Goal: Transaction & Acquisition: Book appointment/travel/reservation

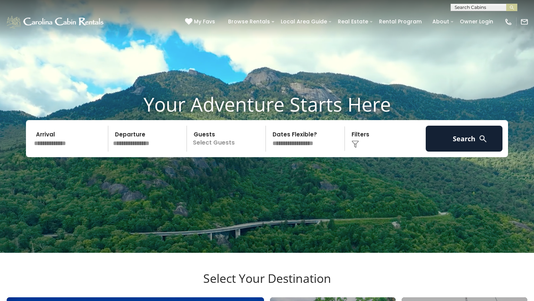
click at [50, 152] on input "text" at bounding box center [69, 139] width 77 height 26
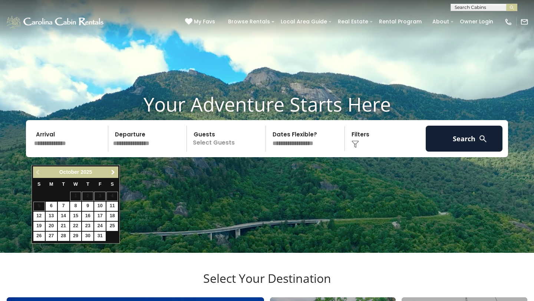
click at [112, 172] on span "Next" at bounding box center [113, 172] width 6 height 6
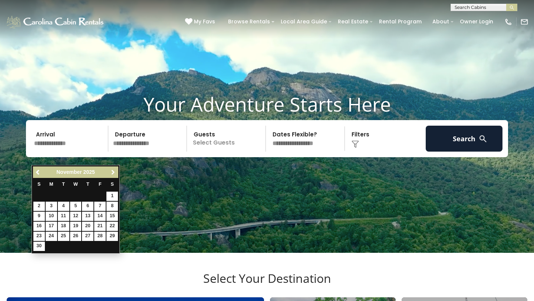
click at [112, 172] on span "Next" at bounding box center [113, 172] width 6 height 6
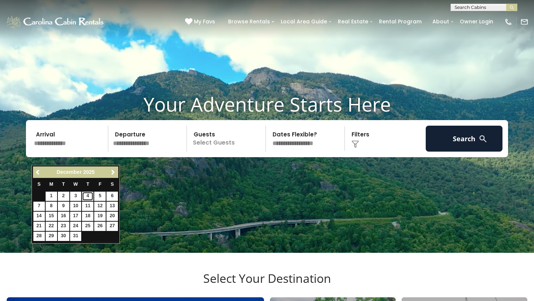
click at [87, 195] on link "4" at bounding box center [87, 196] width 11 height 9
type input "*******"
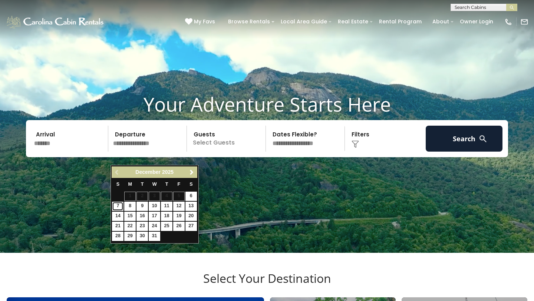
click at [118, 209] on link "7" at bounding box center [117, 206] width 11 height 9
type input "*******"
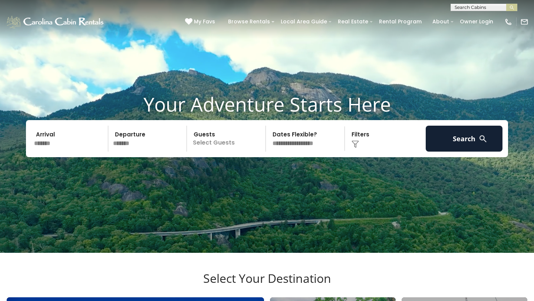
click at [223, 152] on p "Select Guests" at bounding box center [227, 139] width 76 height 26
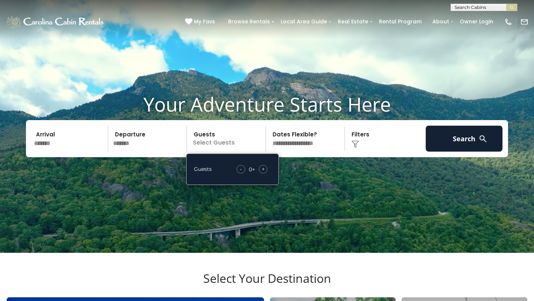
click at [261, 173] on div "+" at bounding box center [263, 169] width 9 height 9
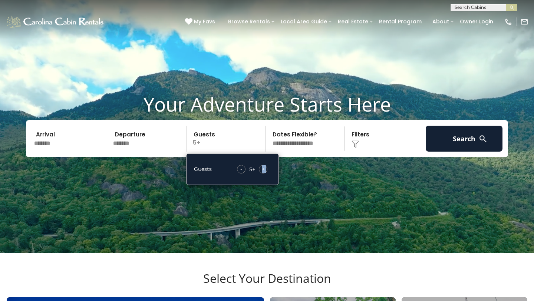
click at [261, 173] on div "+" at bounding box center [263, 169] width 9 height 9
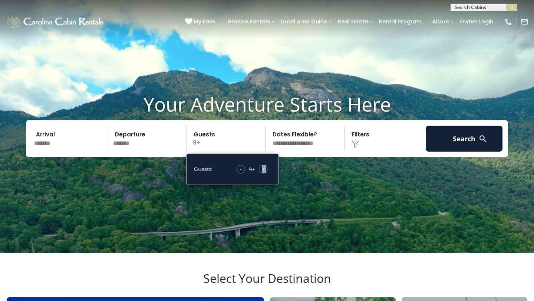
click at [261, 173] on div "+" at bounding box center [263, 169] width 9 height 9
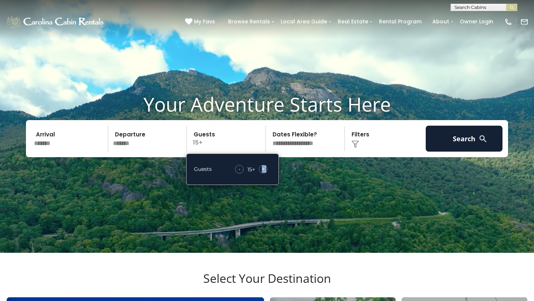
click at [261, 173] on div "+" at bounding box center [263, 169] width 9 height 9
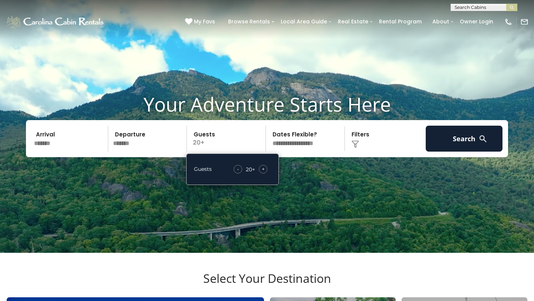
click at [303, 152] on select "**********" at bounding box center [306, 139] width 76 height 26
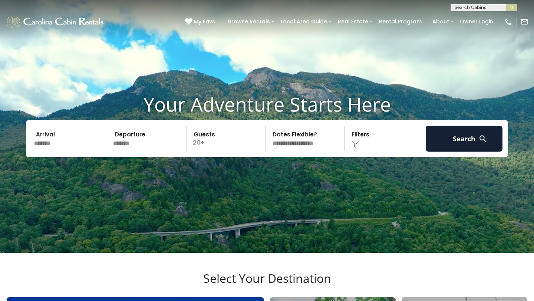
click at [268, 139] on select "**********" at bounding box center [306, 139] width 76 height 26
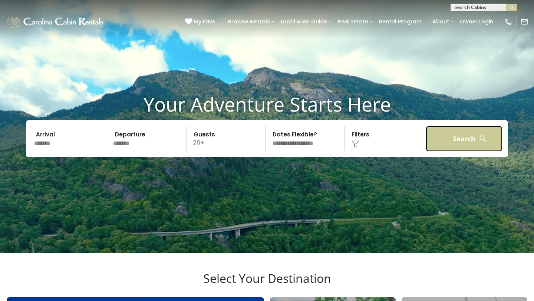
click at [459, 152] on button "Search" at bounding box center [463, 139] width 77 height 26
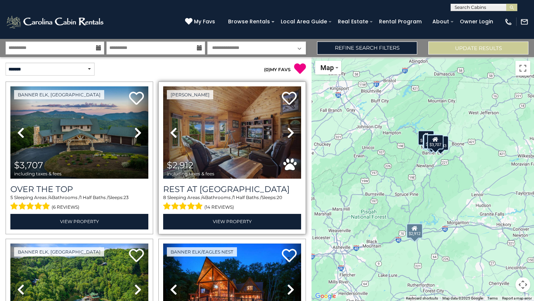
click at [288, 132] on icon at bounding box center [290, 133] width 7 height 12
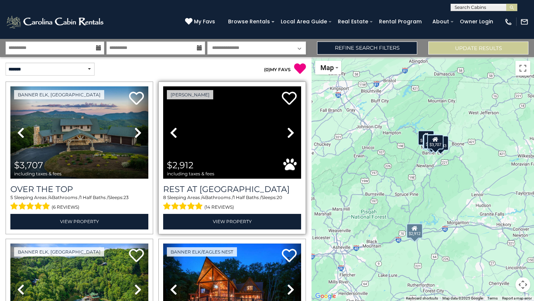
click at [288, 132] on icon at bounding box center [290, 133] width 7 height 12
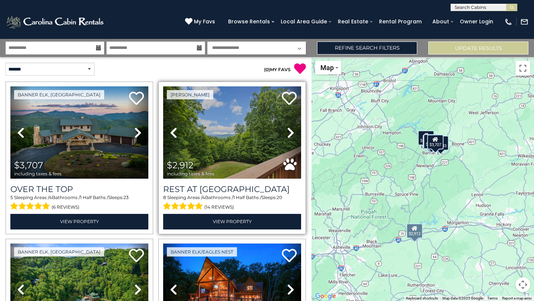
click at [288, 132] on icon at bounding box center [290, 133] width 7 height 12
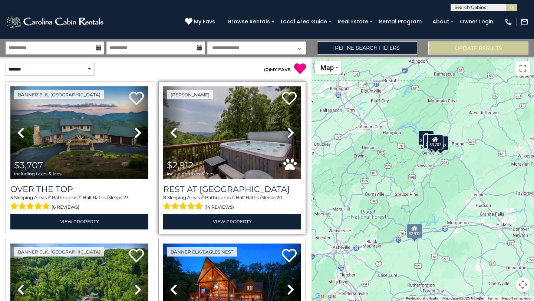
click at [288, 132] on icon at bounding box center [290, 133] width 7 height 12
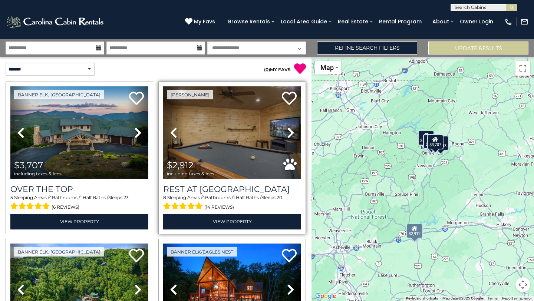
click at [288, 132] on icon at bounding box center [290, 133] width 7 height 12
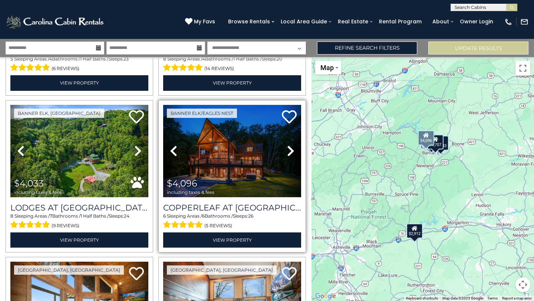
scroll to position [139, 0]
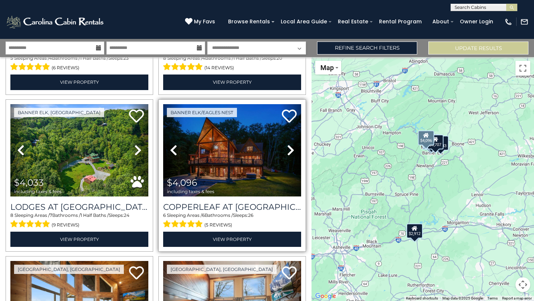
click at [292, 153] on icon at bounding box center [290, 150] width 7 height 12
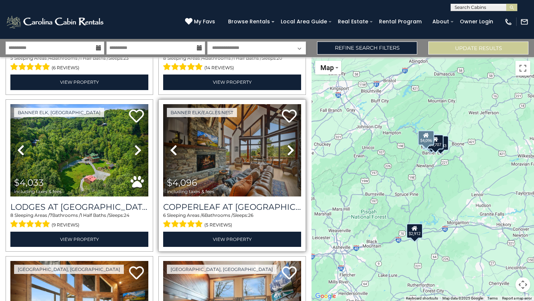
click at [292, 148] on icon at bounding box center [290, 150] width 7 height 12
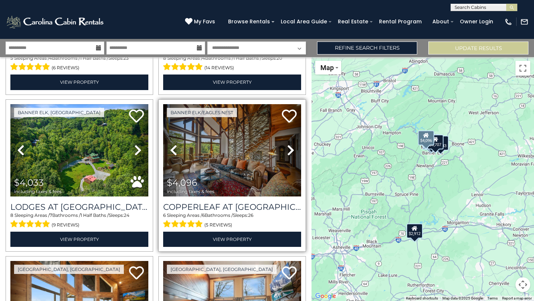
click at [292, 148] on icon at bounding box center [290, 150] width 7 height 12
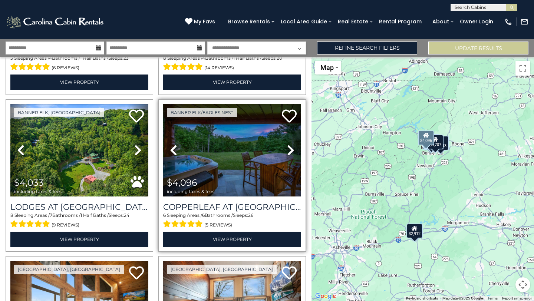
click at [292, 148] on icon at bounding box center [290, 150] width 7 height 12
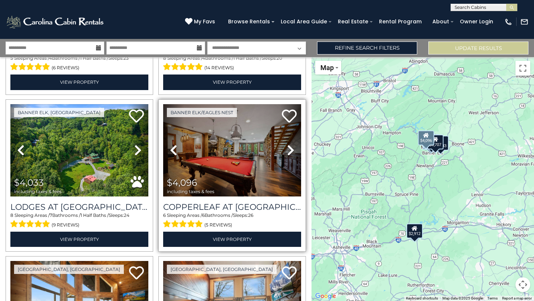
click at [292, 148] on icon at bounding box center [290, 150] width 7 height 12
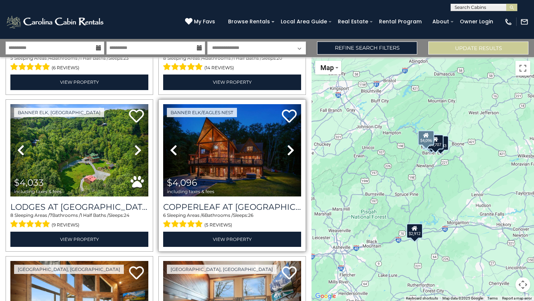
click at [292, 148] on icon at bounding box center [290, 150] width 7 height 12
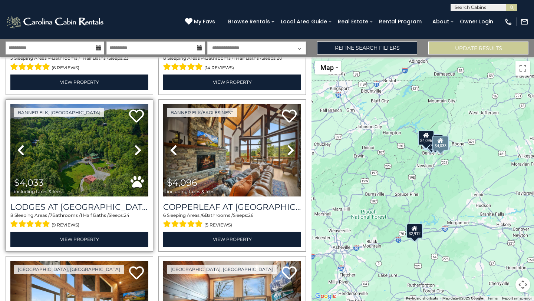
click at [137, 149] on icon at bounding box center [137, 150] width 7 height 12
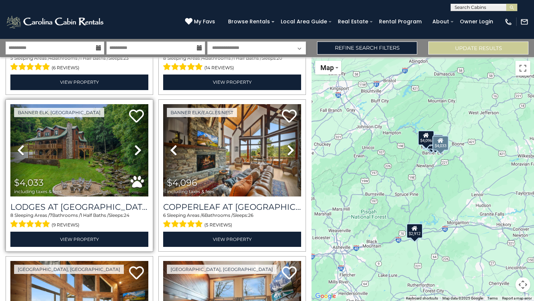
click at [137, 149] on icon at bounding box center [137, 150] width 7 height 12
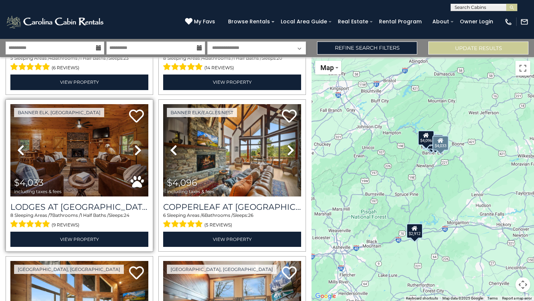
click at [137, 149] on icon at bounding box center [137, 150] width 7 height 12
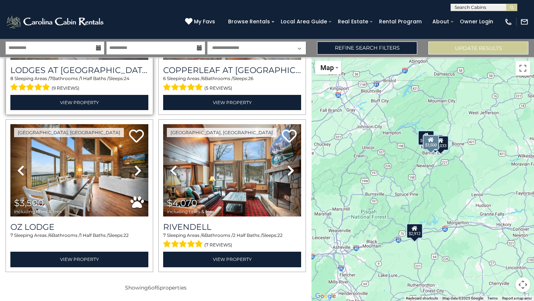
scroll to position [277, 0]
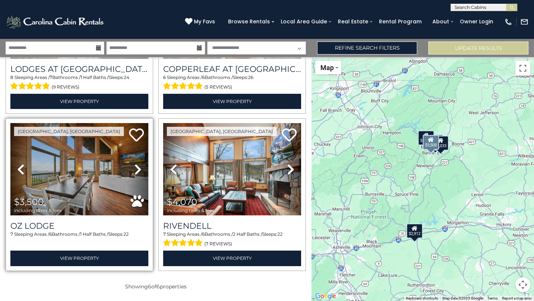
click at [134, 169] on icon at bounding box center [137, 169] width 7 height 12
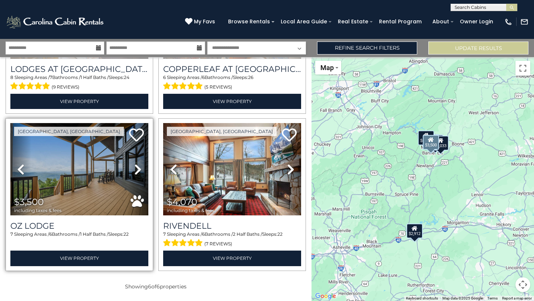
click at [134, 169] on icon at bounding box center [137, 169] width 7 height 12
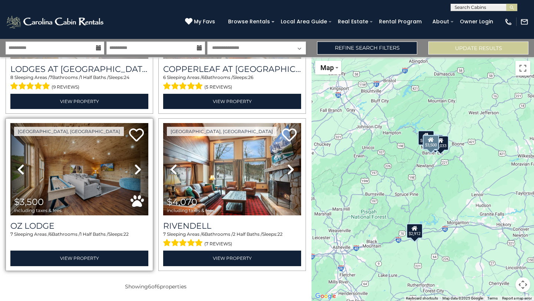
click at [134, 169] on icon at bounding box center [137, 169] width 7 height 12
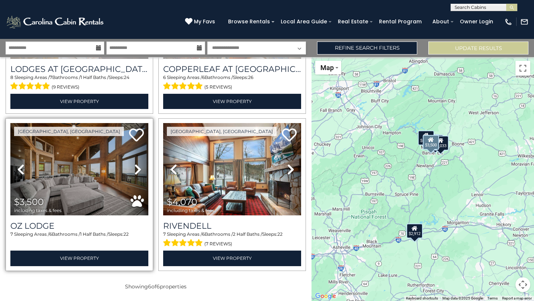
click at [134, 169] on icon at bounding box center [137, 169] width 7 height 12
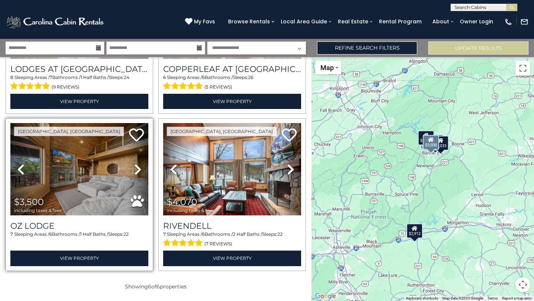
click at [134, 169] on icon at bounding box center [137, 169] width 7 height 12
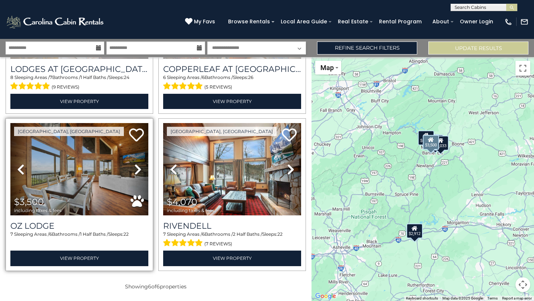
click at [134, 169] on icon at bounding box center [137, 169] width 7 height 12
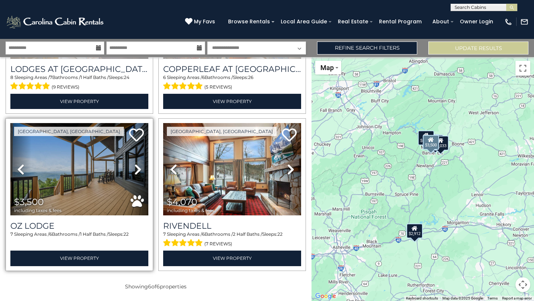
click at [134, 169] on icon at bounding box center [137, 169] width 7 height 12
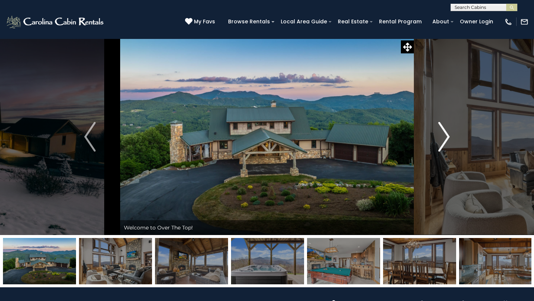
click at [442, 126] on img "Next" at bounding box center [443, 137] width 11 height 30
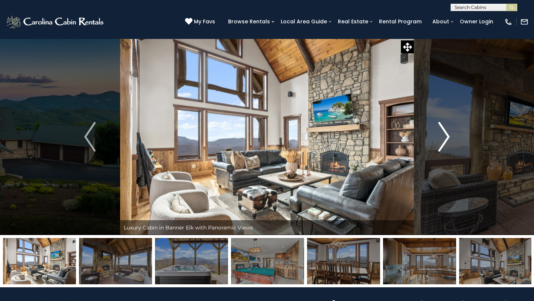
click at [442, 126] on img "Next" at bounding box center [443, 137] width 11 height 30
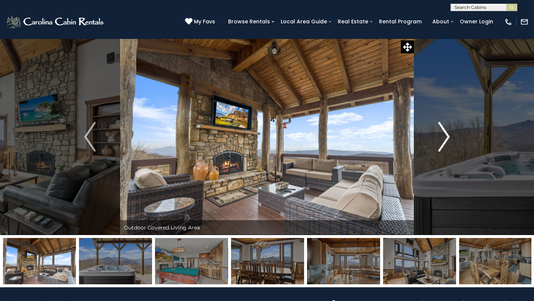
click at [442, 126] on img "Next" at bounding box center [443, 137] width 11 height 30
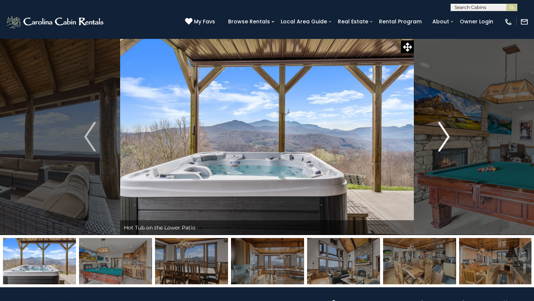
click at [442, 126] on img "Next" at bounding box center [443, 137] width 11 height 30
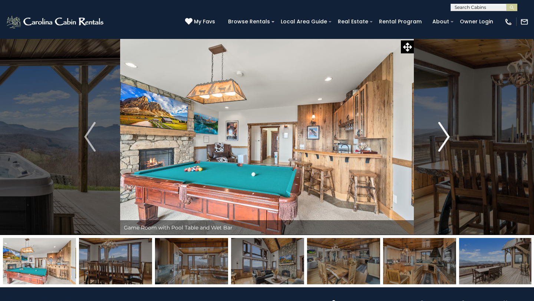
click at [442, 126] on img "Next" at bounding box center [443, 137] width 11 height 30
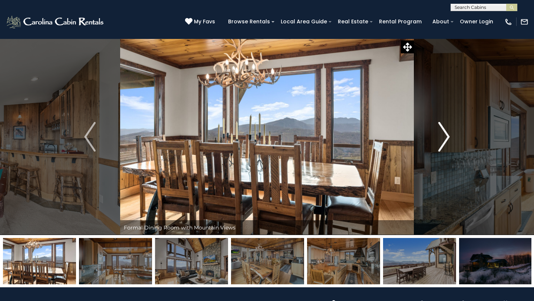
click at [442, 126] on img "Next" at bounding box center [443, 137] width 11 height 30
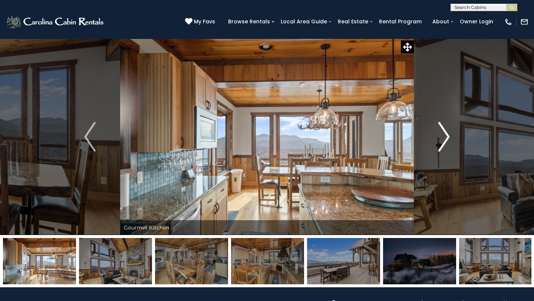
click at [442, 126] on img "Next" at bounding box center [443, 137] width 11 height 30
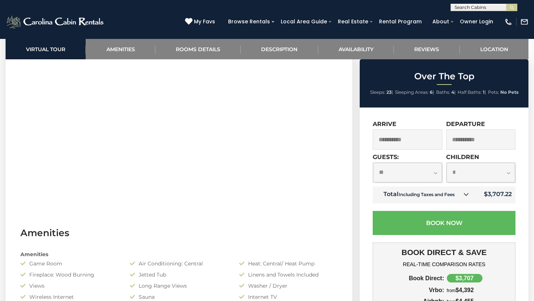
scroll to position [372, 0]
drag, startPoint x: 511, startPoint y: 193, endPoint x: 485, endPoint y: 193, distance: 25.6
click at [485, 193] on td "$3,707.22" at bounding box center [494, 194] width 41 height 17
copy td "3,707.22"
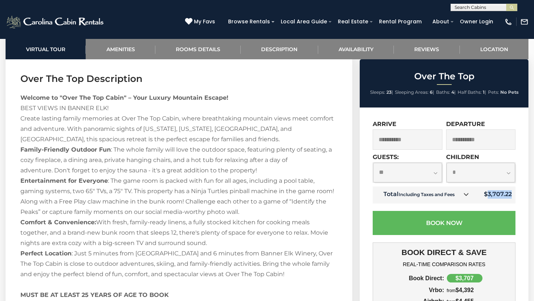
scroll to position [1026, 0]
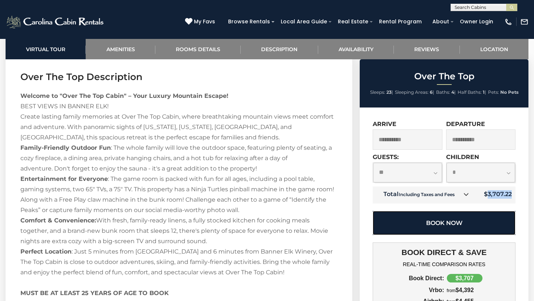
click at [415, 228] on button "Book Now" at bounding box center [443, 223] width 143 height 24
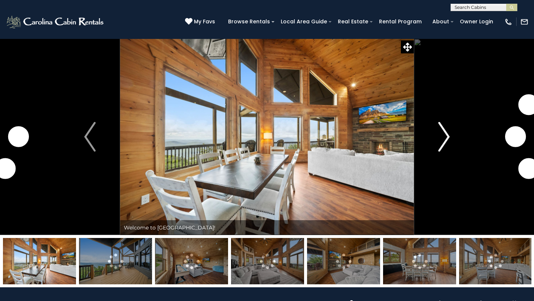
click at [436, 130] on button "Next" at bounding box center [444, 137] width 60 height 196
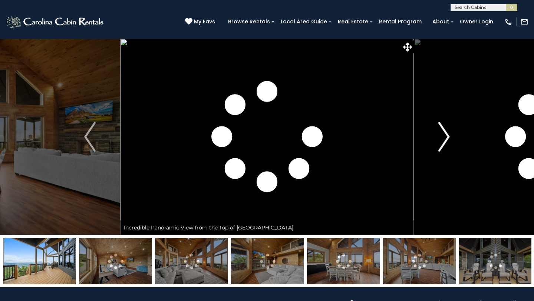
click at [436, 130] on button "Next" at bounding box center [444, 137] width 60 height 196
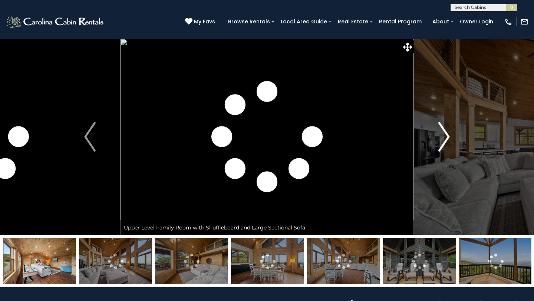
click at [436, 130] on button "Next" at bounding box center [444, 137] width 60 height 196
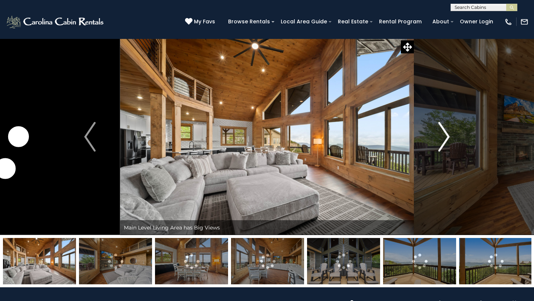
click at [436, 130] on button "Next" at bounding box center [444, 137] width 60 height 196
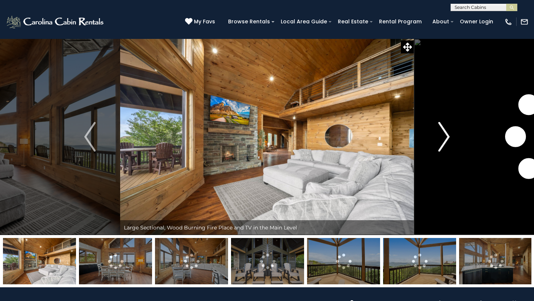
click at [436, 130] on button "Next" at bounding box center [444, 137] width 60 height 196
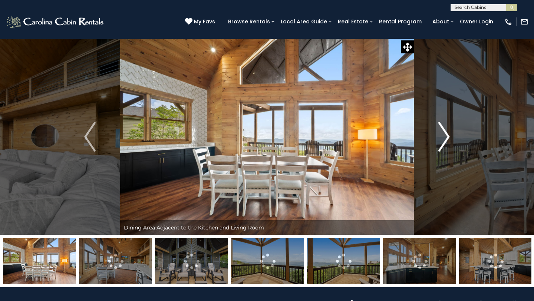
click at [436, 130] on button "Next" at bounding box center [444, 137] width 60 height 196
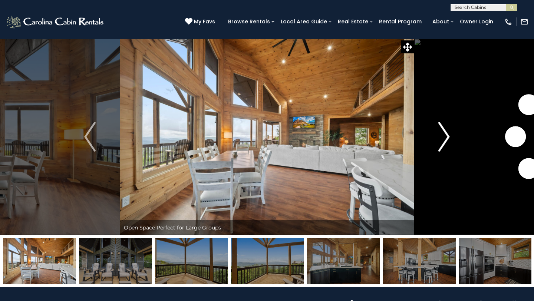
click at [436, 130] on button "Next" at bounding box center [444, 137] width 60 height 196
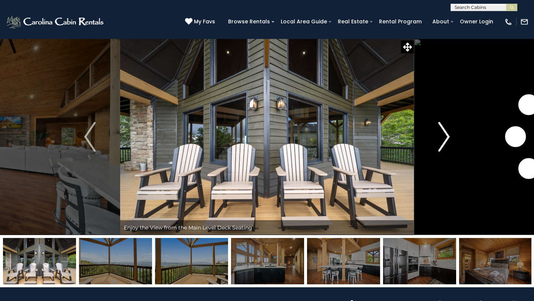
click at [436, 130] on button "Next" at bounding box center [444, 137] width 60 height 196
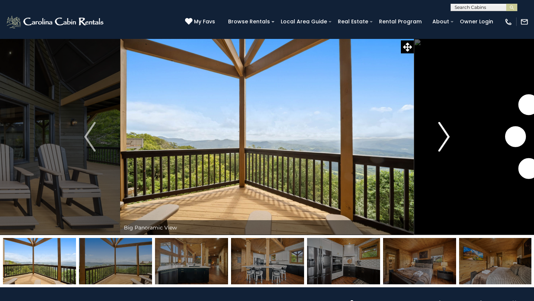
click at [436, 130] on button "Next" at bounding box center [444, 137] width 60 height 196
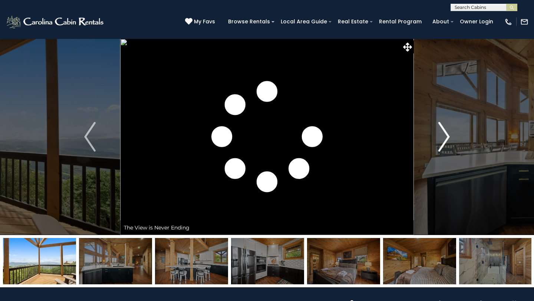
click at [436, 130] on button "Next" at bounding box center [444, 137] width 60 height 196
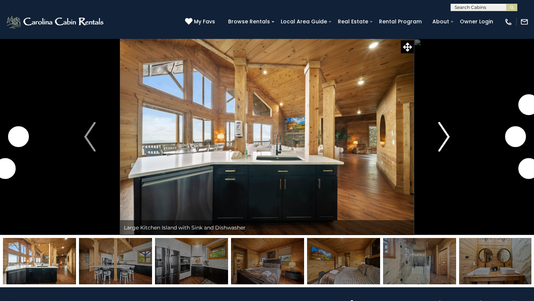
click at [436, 130] on button "Next" at bounding box center [444, 137] width 60 height 196
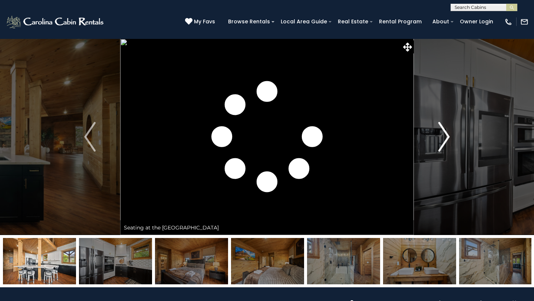
click at [436, 130] on button "Next" at bounding box center [444, 137] width 60 height 196
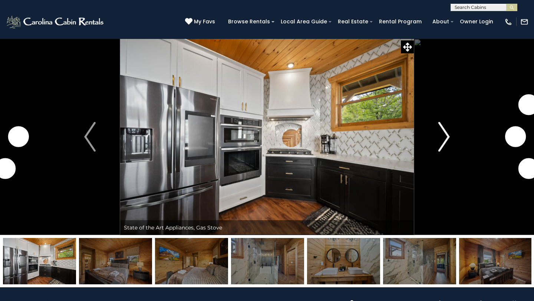
click at [436, 130] on button "Next" at bounding box center [444, 137] width 60 height 196
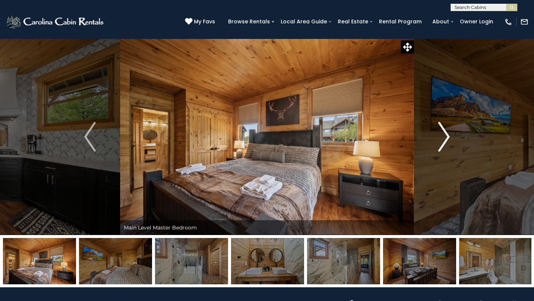
click at [452, 142] on button "Next" at bounding box center [444, 137] width 60 height 196
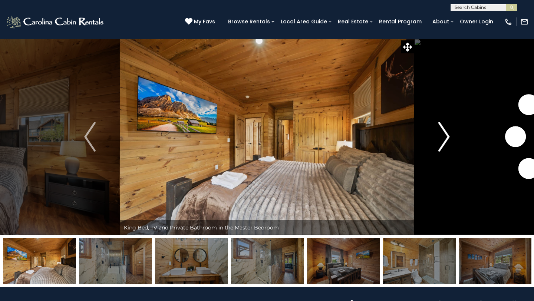
click at [452, 142] on button "Next" at bounding box center [444, 137] width 60 height 196
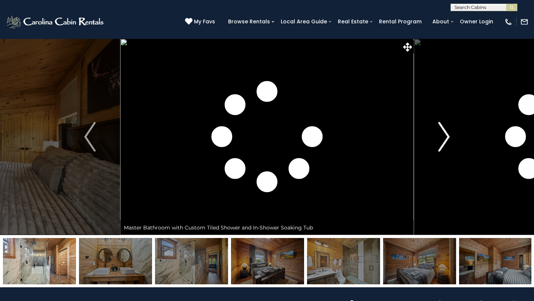
click at [452, 142] on button "Next" at bounding box center [444, 137] width 60 height 196
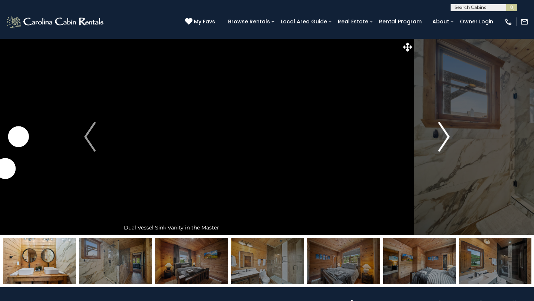
click at [452, 142] on button "Next" at bounding box center [444, 137] width 60 height 196
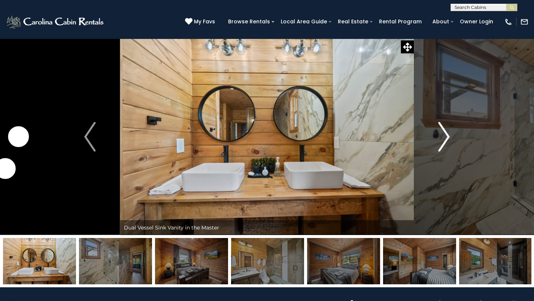
click at [452, 142] on button "Next" at bounding box center [444, 137] width 60 height 196
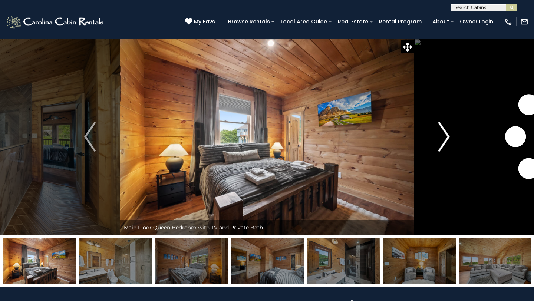
click at [452, 142] on button "Next" at bounding box center [444, 137] width 60 height 196
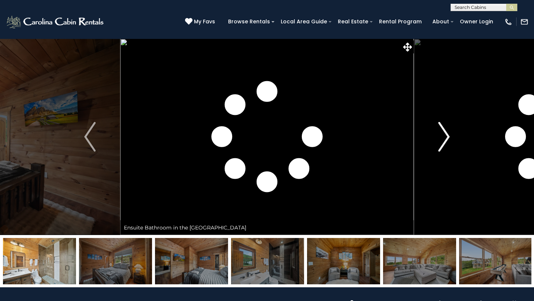
click at [452, 142] on button "Next" at bounding box center [444, 137] width 60 height 196
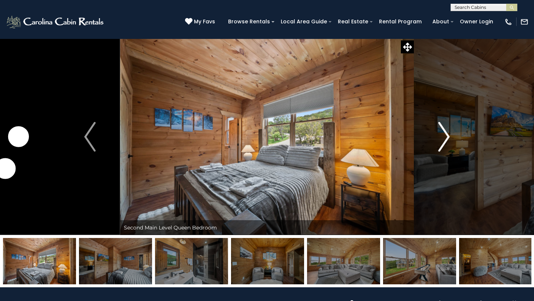
click at [452, 142] on button "Next" at bounding box center [444, 137] width 60 height 196
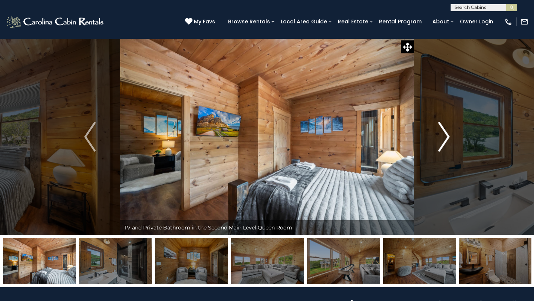
click at [452, 142] on button "Next" at bounding box center [444, 137] width 60 height 196
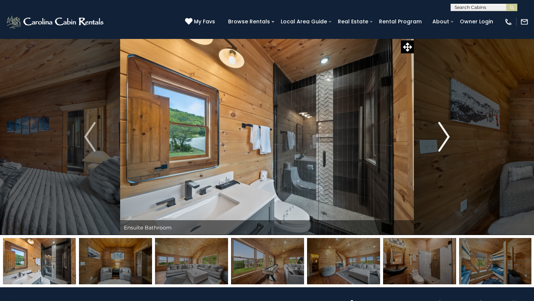
click at [452, 142] on button "Next" at bounding box center [444, 137] width 60 height 196
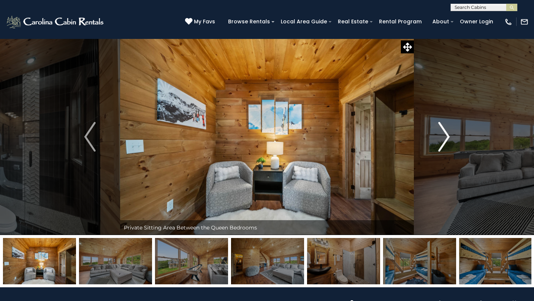
click at [452, 142] on button "Next" at bounding box center [444, 137] width 60 height 196
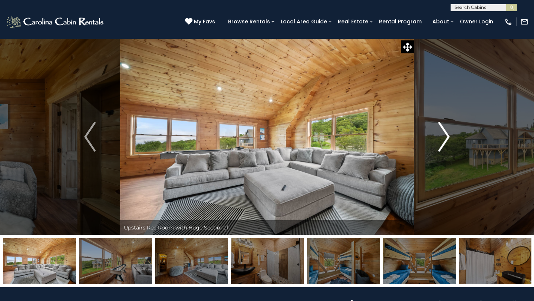
click at [452, 142] on button "Next" at bounding box center [444, 137] width 60 height 196
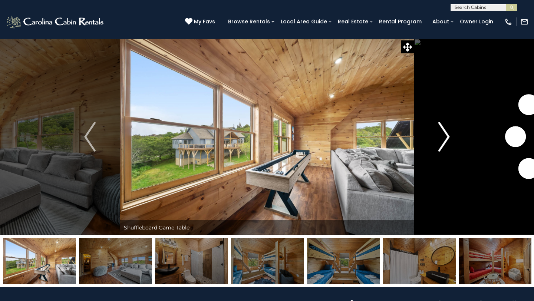
click at [452, 142] on button "Next" at bounding box center [444, 137] width 60 height 196
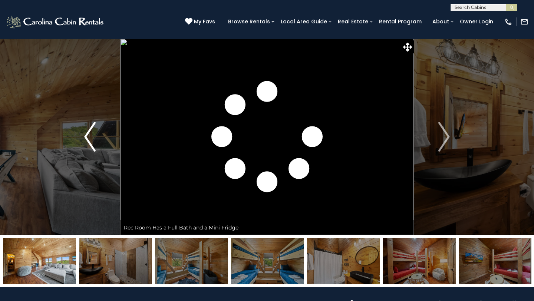
click at [86, 134] on img "Previous" at bounding box center [89, 137] width 11 height 30
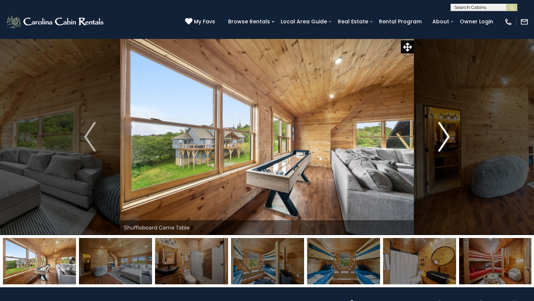
click at [441, 132] on img "Next" at bounding box center [443, 137] width 11 height 30
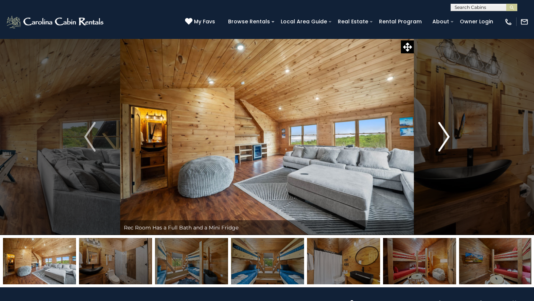
click at [441, 132] on img "Next" at bounding box center [443, 137] width 11 height 30
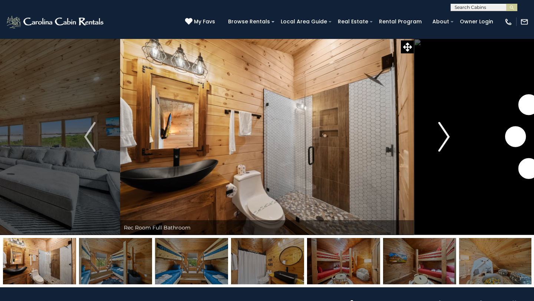
click at [441, 132] on img "Next" at bounding box center [443, 137] width 11 height 30
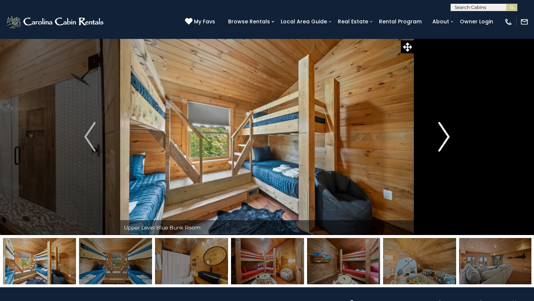
click at [441, 132] on img "Next" at bounding box center [443, 137] width 11 height 30
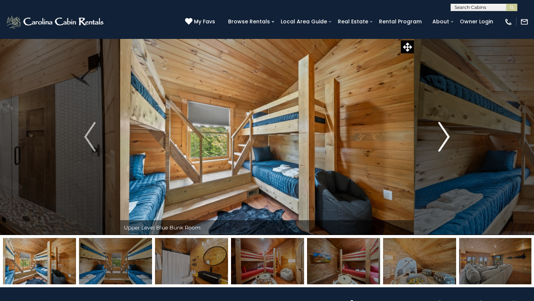
click at [441, 132] on img "Next" at bounding box center [443, 137] width 11 height 30
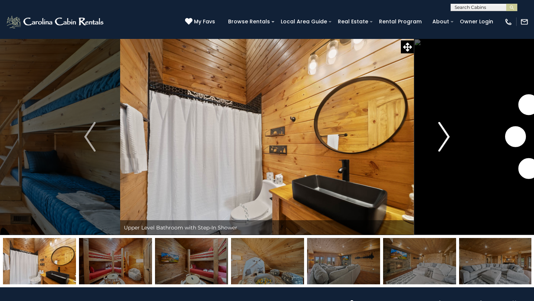
click at [441, 132] on img "Next" at bounding box center [443, 137] width 11 height 30
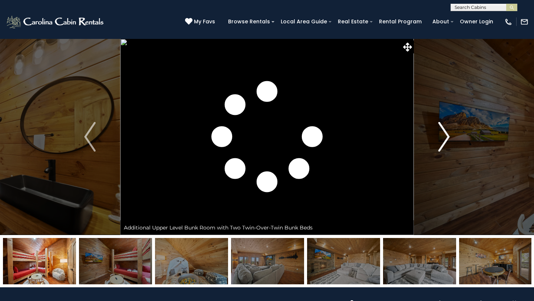
click at [441, 132] on img "Next" at bounding box center [443, 137] width 11 height 30
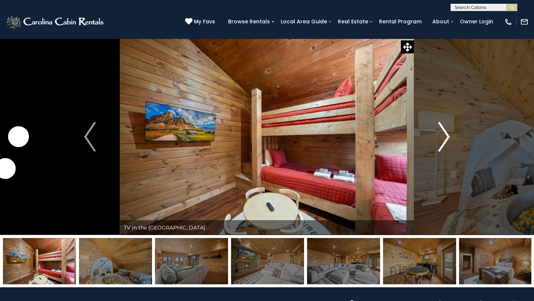
click at [441, 132] on img "Next" at bounding box center [443, 137] width 11 height 30
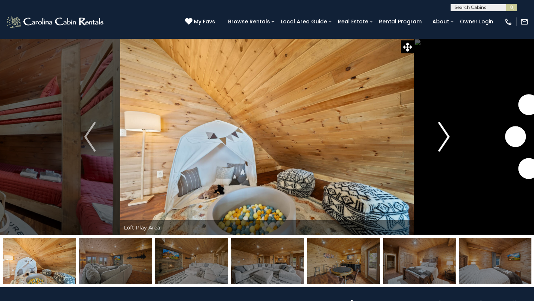
click at [441, 132] on img "Next" at bounding box center [443, 137] width 11 height 30
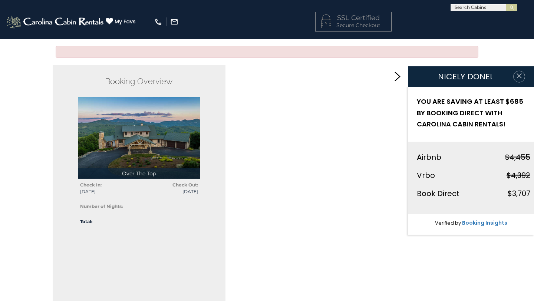
click at [524, 77] on button "button" at bounding box center [519, 77] width 12 height 12
click at [392, 74] on link at bounding box center [397, 76] width 21 height 21
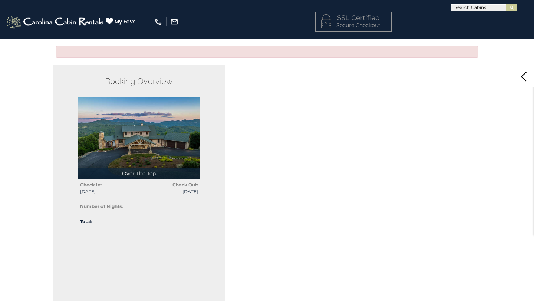
click at [267, 54] on div at bounding box center [267, 52] width 422 height 12
click at [149, 199] on div "Check In: 12/04/2025 Check Out: 12/07/2025 Number of Nights: Total:" at bounding box center [139, 203] width 122 height 49
click at [143, 163] on img at bounding box center [139, 138] width 122 height 82
click at [114, 219] on div "Total:" at bounding box center [106, 221] width 64 height 7
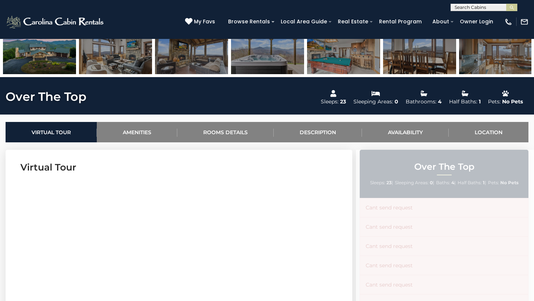
scroll to position [200, 0]
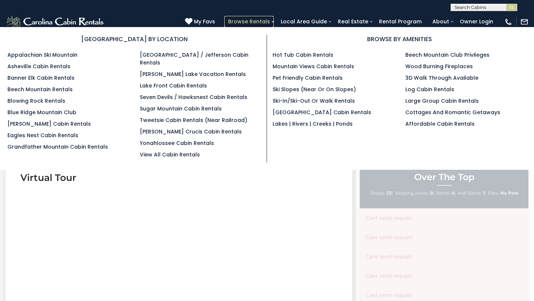
click at [272, 20] on link "Browse Rentals" at bounding box center [248, 21] width 49 height 11
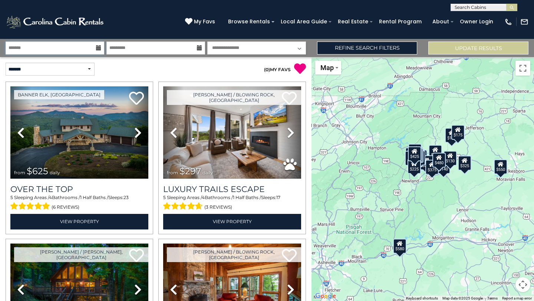
click at [69, 50] on input "text" at bounding box center [55, 48] width 99 height 13
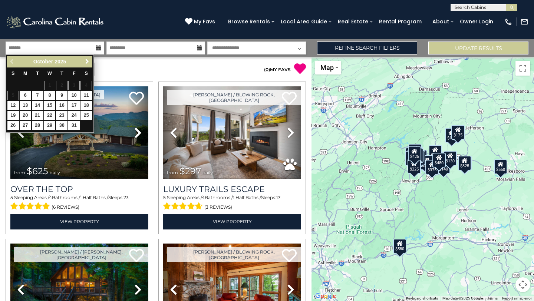
click at [86, 62] on span "Next" at bounding box center [87, 62] width 6 height 6
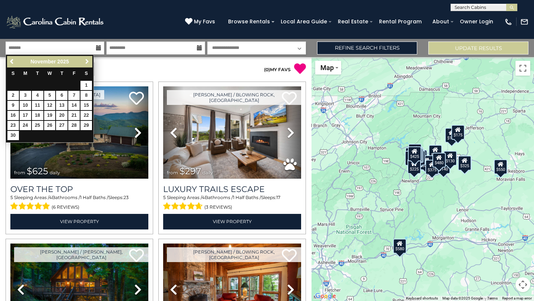
click at [86, 62] on span "Next" at bounding box center [87, 62] width 6 height 6
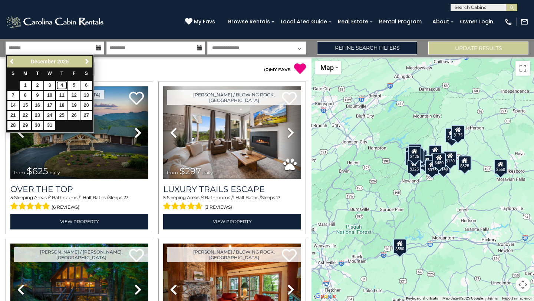
click at [62, 84] on link "4" at bounding box center [61, 85] width 11 height 9
type input "*******"
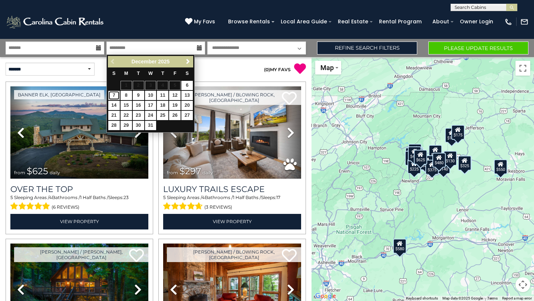
click at [112, 95] on link "7" at bounding box center [113, 95] width 11 height 9
type input "*******"
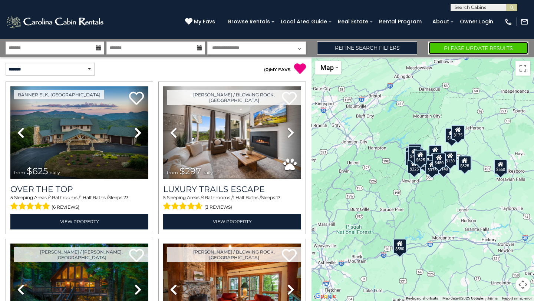
click at [491, 47] on button "Please Update Results" at bounding box center [478, 48] width 100 height 13
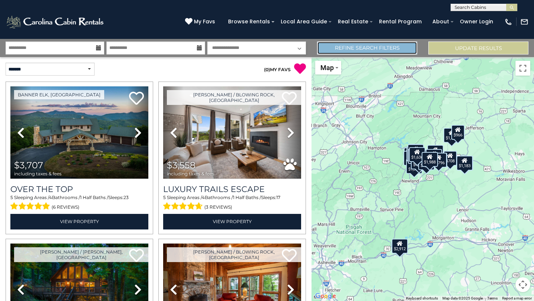
click at [370, 48] on link "Refine Search Filters" at bounding box center [367, 48] width 100 height 13
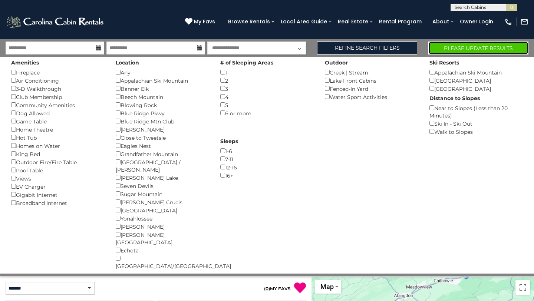
click at [477, 46] on button "Please Update Results" at bounding box center [478, 48] width 100 height 13
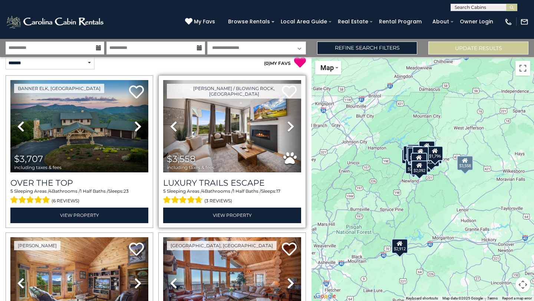
scroll to position [7, 0]
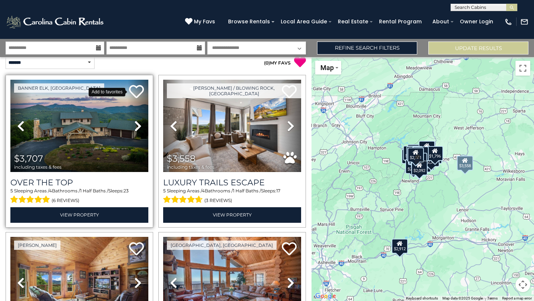
click at [137, 92] on icon at bounding box center [136, 91] width 15 height 15
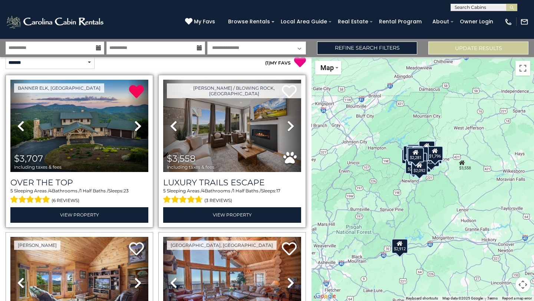
click at [288, 123] on icon at bounding box center [290, 126] width 7 height 12
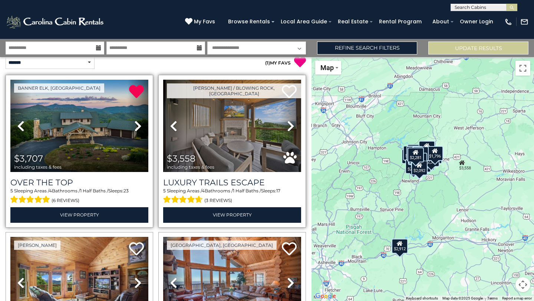
click at [288, 123] on icon at bounding box center [290, 126] width 7 height 12
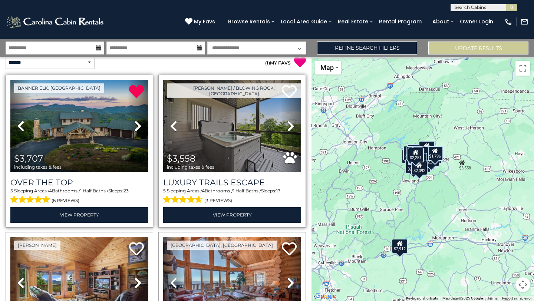
click at [288, 123] on icon at bounding box center [290, 126] width 7 height 12
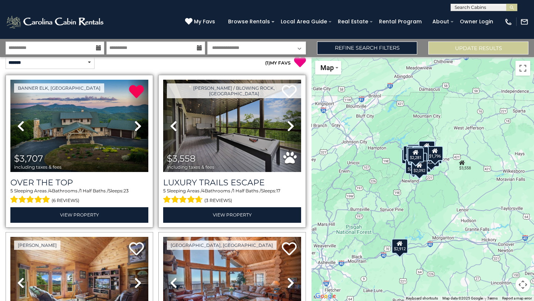
click at [288, 123] on icon at bounding box center [290, 126] width 7 height 12
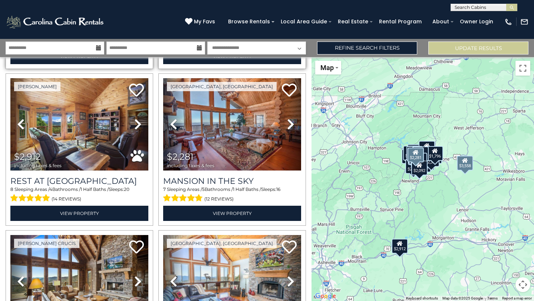
scroll to position [166, 0]
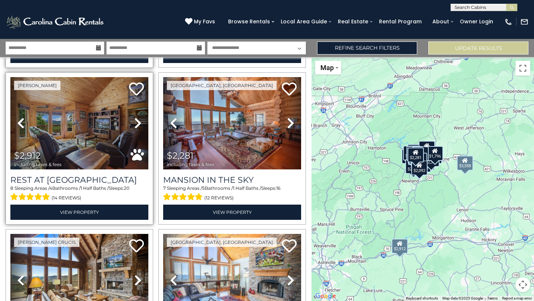
click at [136, 122] on icon at bounding box center [137, 123] width 7 height 12
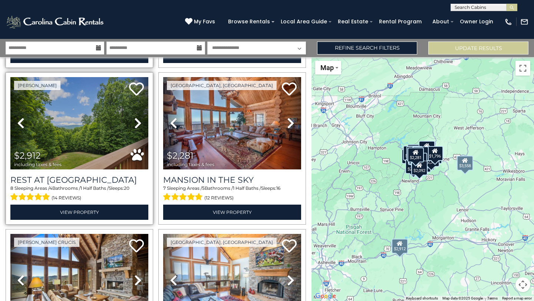
click at [136, 122] on icon at bounding box center [137, 123] width 7 height 12
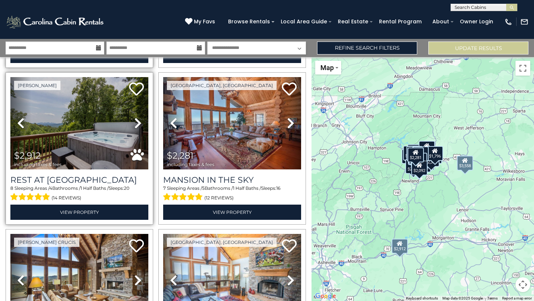
click at [136, 122] on icon at bounding box center [137, 123] width 7 height 12
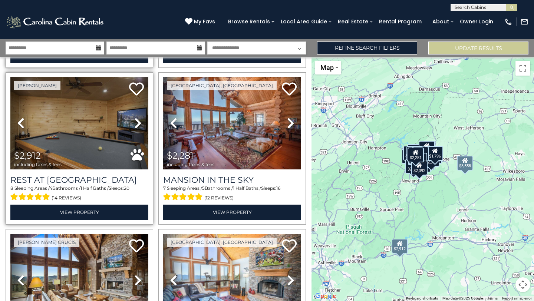
click at [136, 122] on icon at bounding box center [137, 123] width 7 height 12
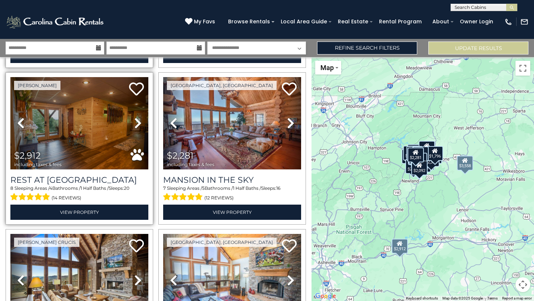
click at [136, 122] on icon at bounding box center [137, 123] width 7 height 12
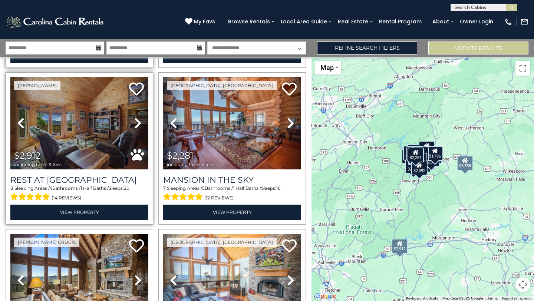
click at [136, 122] on icon at bounding box center [137, 123] width 7 height 12
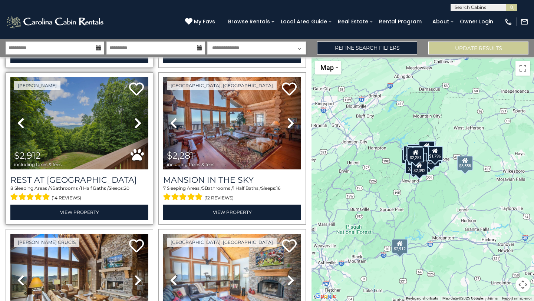
click at [136, 122] on icon at bounding box center [137, 123] width 7 height 12
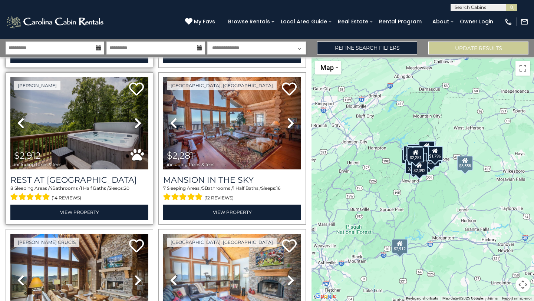
click at [136, 122] on icon at bounding box center [137, 123] width 7 height 12
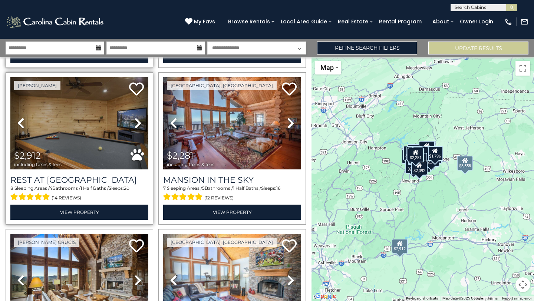
click at [136, 122] on icon at bounding box center [137, 123] width 7 height 12
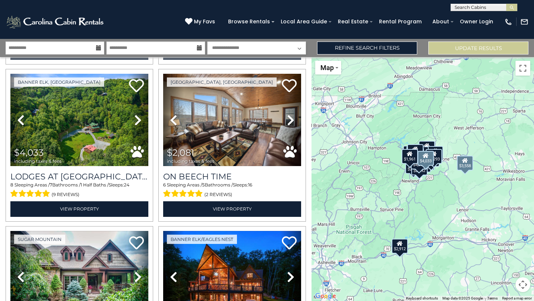
scroll to position [957, 0]
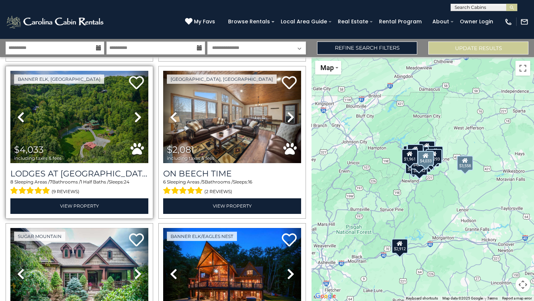
click at [133, 115] on link "Next" at bounding box center [137, 117] width 21 height 92
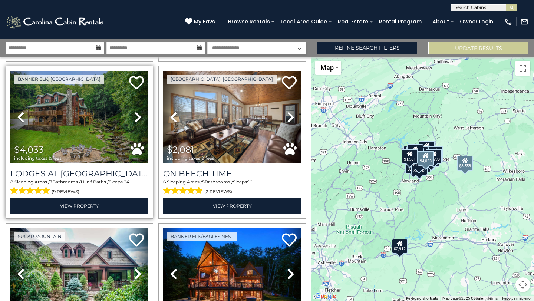
click at [133, 115] on link "Next" at bounding box center [137, 117] width 21 height 92
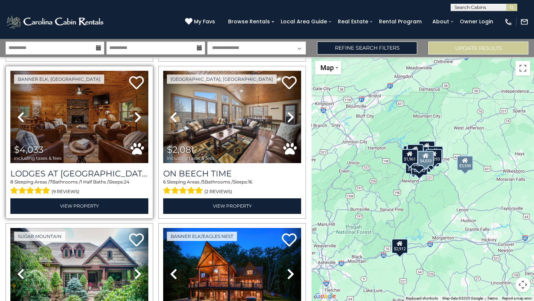
click at [133, 115] on link "Next" at bounding box center [137, 117] width 21 height 92
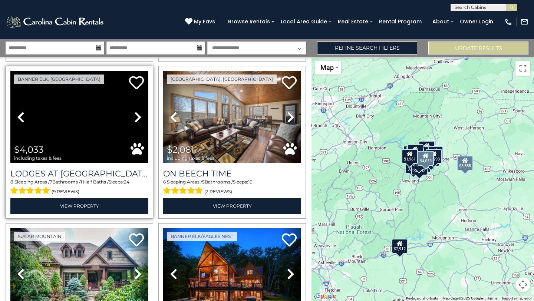
click at [133, 115] on link "Next" at bounding box center [137, 117] width 21 height 92
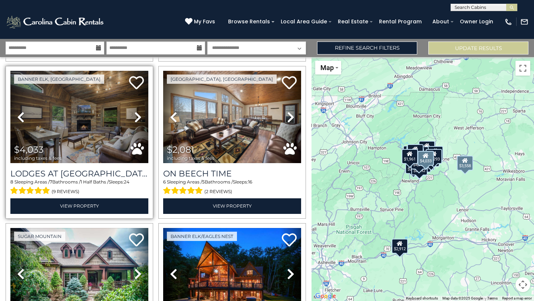
click at [133, 115] on link "Next" at bounding box center [137, 117] width 21 height 92
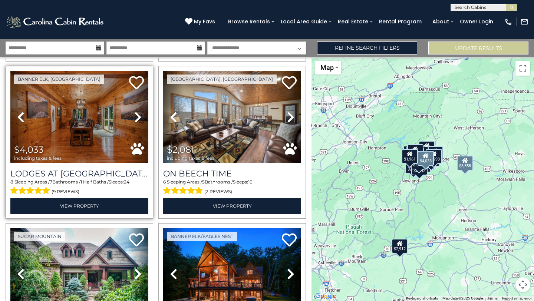
click at [133, 115] on link "Next" at bounding box center [137, 117] width 21 height 92
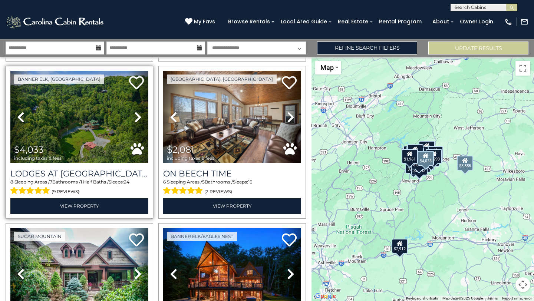
click at [133, 115] on link "Next" at bounding box center [137, 117] width 21 height 92
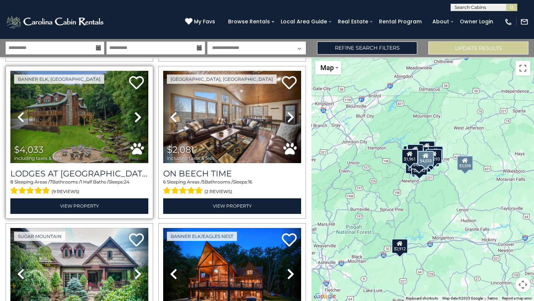
click at [133, 115] on link "Next" at bounding box center [137, 117] width 21 height 92
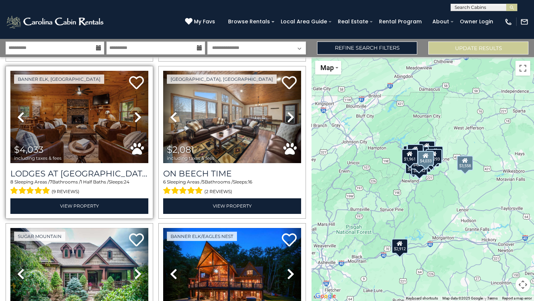
click at [133, 115] on link "Next" at bounding box center [137, 117] width 21 height 92
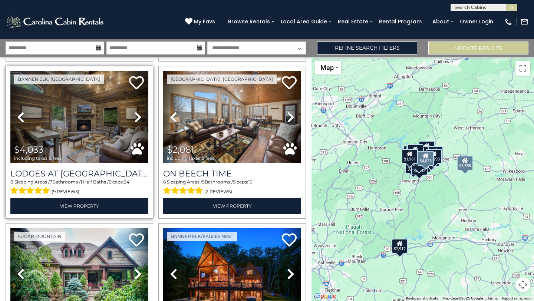
click at [133, 115] on link "Next" at bounding box center [137, 117] width 21 height 92
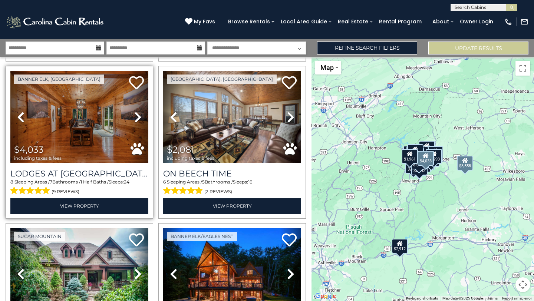
click at [133, 115] on link "Next" at bounding box center [137, 117] width 21 height 92
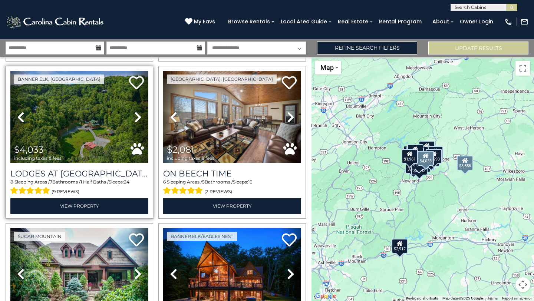
click at [133, 115] on link "Next" at bounding box center [137, 117] width 21 height 92
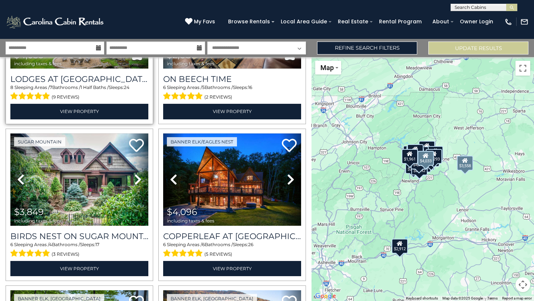
scroll to position [1048, 0]
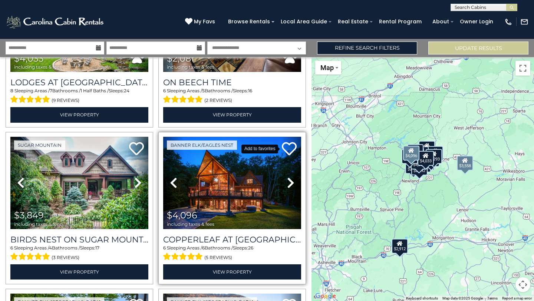
click at [289, 149] on icon at bounding box center [289, 148] width 15 height 15
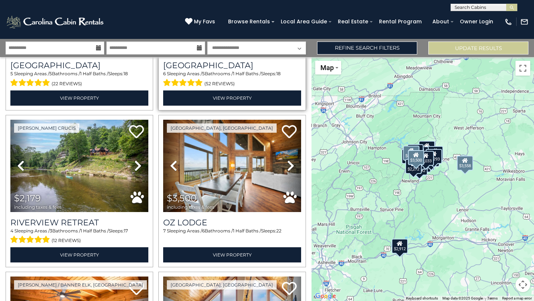
scroll to position [1380, 0]
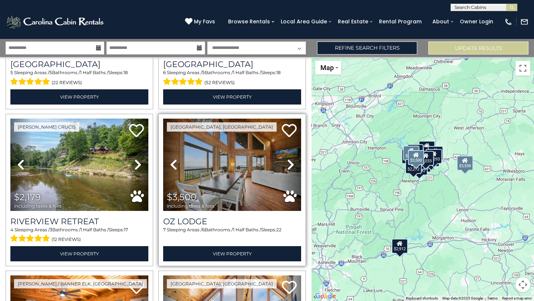
click at [291, 163] on icon at bounding box center [290, 165] width 7 height 12
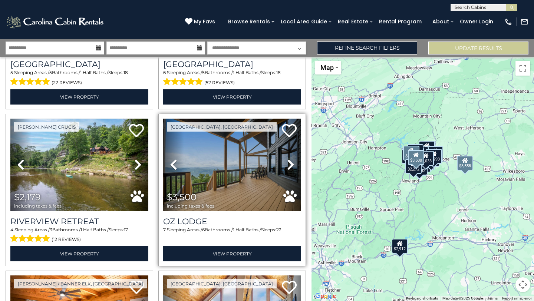
click at [290, 165] on icon at bounding box center [290, 165] width 7 height 12
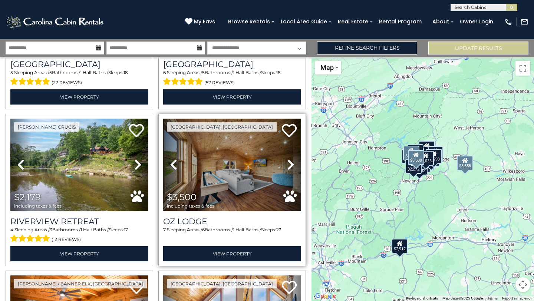
click at [290, 165] on icon at bounding box center [290, 165] width 7 height 12
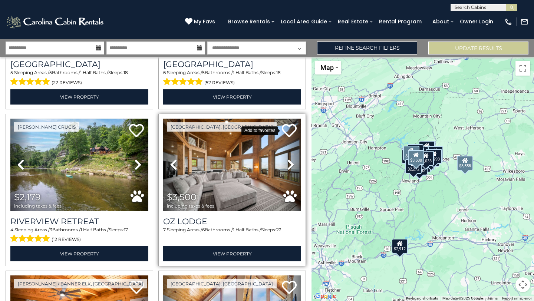
click at [287, 132] on icon at bounding box center [289, 130] width 15 height 15
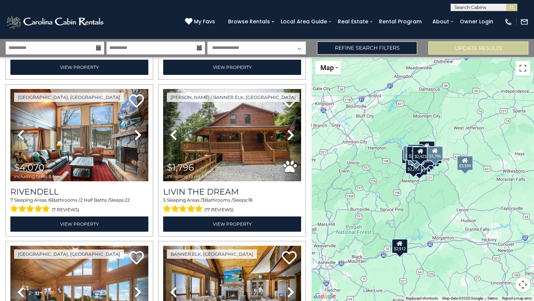
scroll to position [1723, 0]
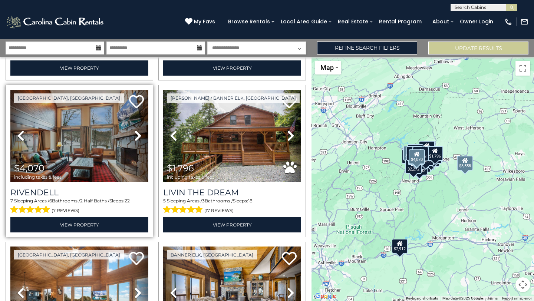
click at [131, 138] on link "Next" at bounding box center [137, 136] width 21 height 92
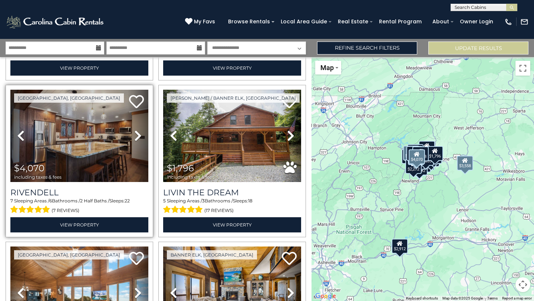
click at [131, 138] on link "Next" at bounding box center [137, 136] width 21 height 92
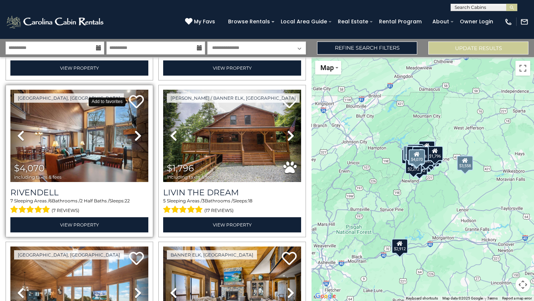
click at [135, 99] on icon at bounding box center [136, 101] width 15 height 15
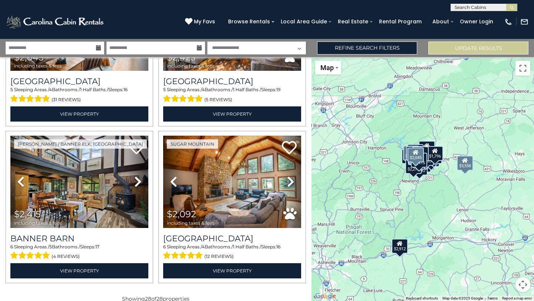
scroll to position [2004, 0]
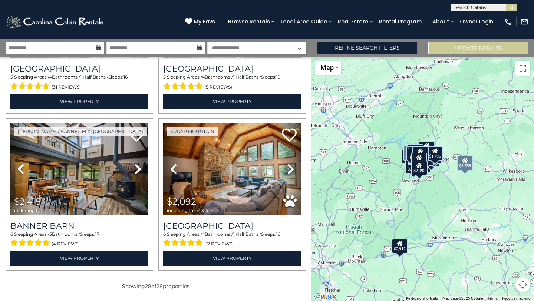
click at [218, 26] on div "My Favs Browse Rentals Local Area Guide Activities & Attractions Area Map Drivi…" at bounding box center [356, 21] width 343 height 19
click at [215, 20] on span "My Favs" at bounding box center [204, 22] width 21 height 8
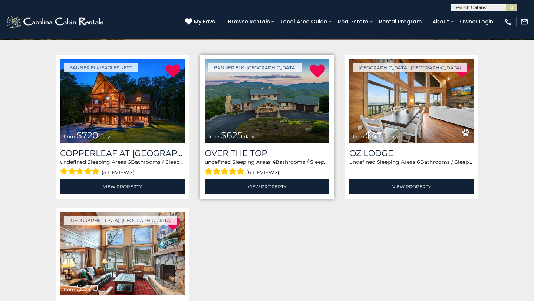
scroll to position [125, 0]
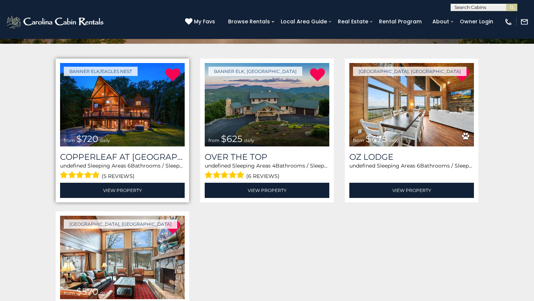
click at [159, 125] on img at bounding box center [122, 104] width 125 height 83
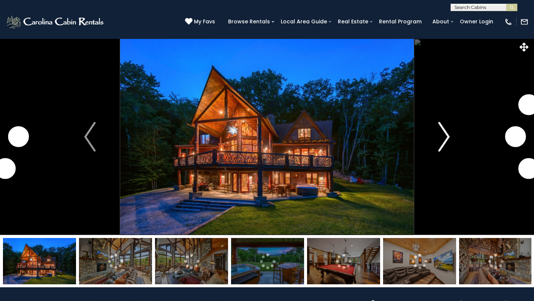
click at [445, 136] on img "Next" at bounding box center [443, 137] width 11 height 30
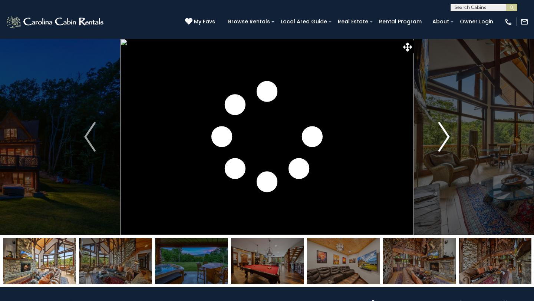
click at [445, 136] on img "Next" at bounding box center [443, 137] width 11 height 30
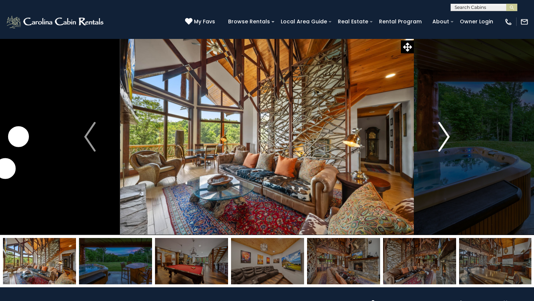
click at [445, 136] on img "Next" at bounding box center [443, 137] width 11 height 30
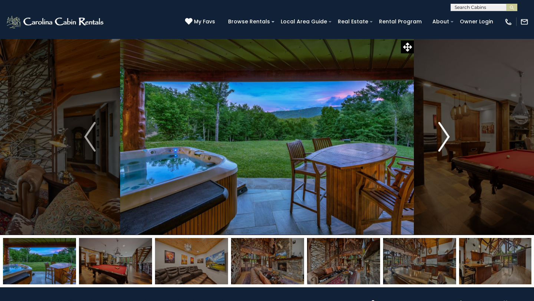
click at [445, 136] on img "Next" at bounding box center [443, 137] width 11 height 30
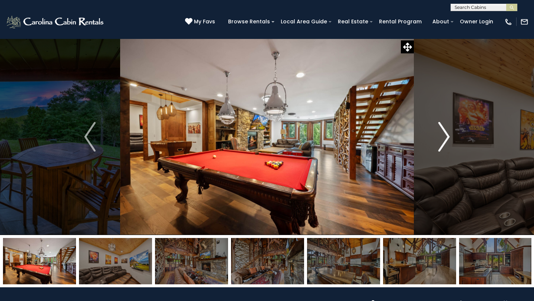
click at [445, 136] on img "Next" at bounding box center [443, 137] width 11 height 30
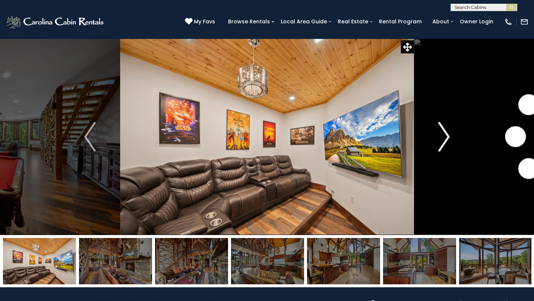
click at [445, 136] on img "Next" at bounding box center [443, 137] width 11 height 30
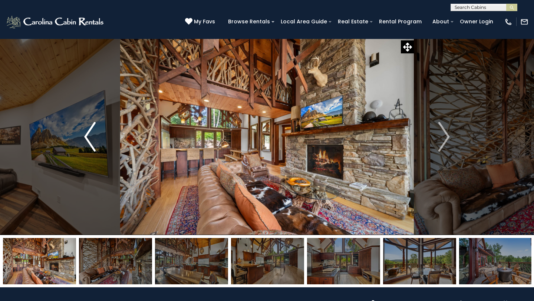
click at [96, 140] on button "Previous" at bounding box center [90, 137] width 60 height 196
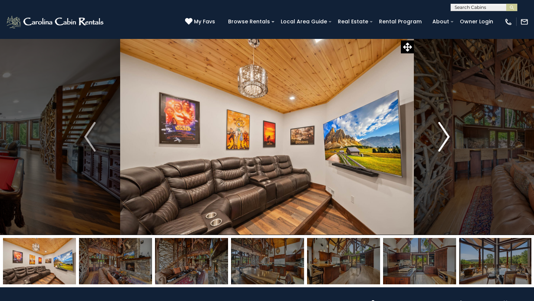
click at [445, 132] on img "Next" at bounding box center [443, 137] width 11 height 30
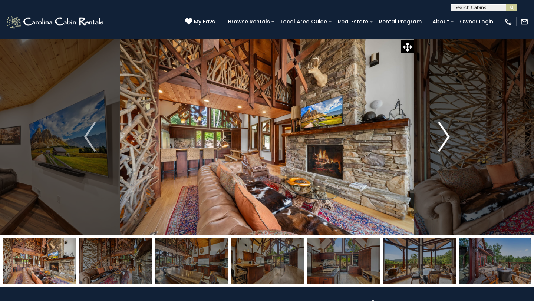
click at [445, 132] on img "Next" at bounding box center [443, 137] width 11 height 30
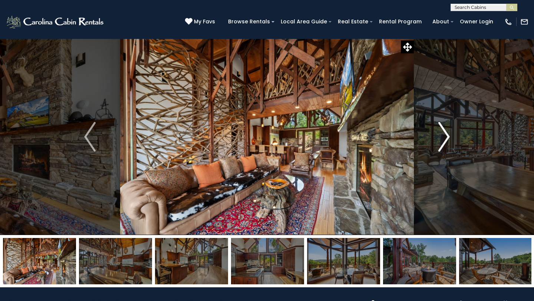
click at [445, 132] on img "Next" at bounding box center [443, 137] width 11 height 30
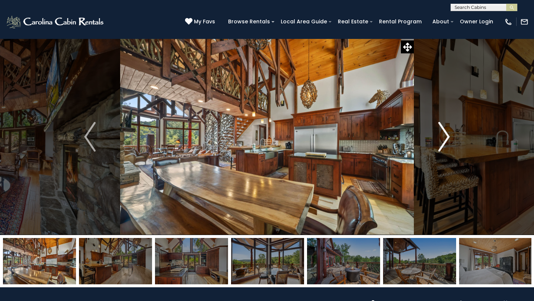
click at [445, 132] on img "Next" at bounding box center [443, 137] width 11 height 30
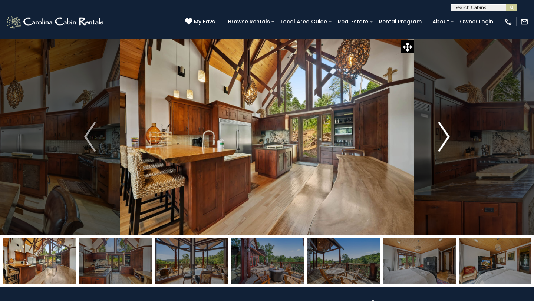
click at [445, 132] on img "Next" at bounding box center [443, 137] width 11 height 30
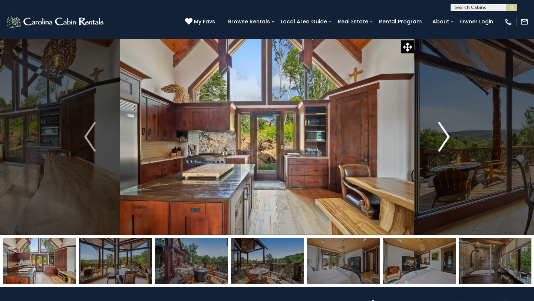
click at [445, 132] on img "Next" at bounding box center [443, 137] width 11 height 30
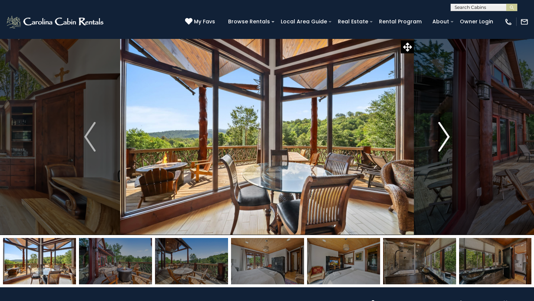
click at [445, 132] on img "Next" at bounding box center [443, 137] width 11 height 30
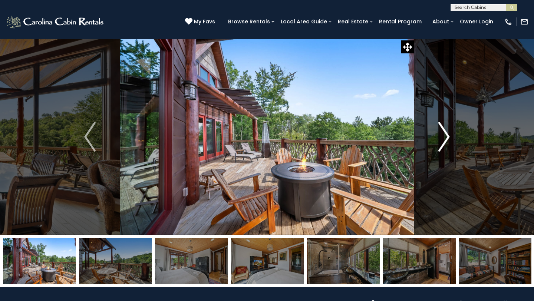
click at [445, 132] on img "Next" at bounding box center [443, 137] width 11 height 30
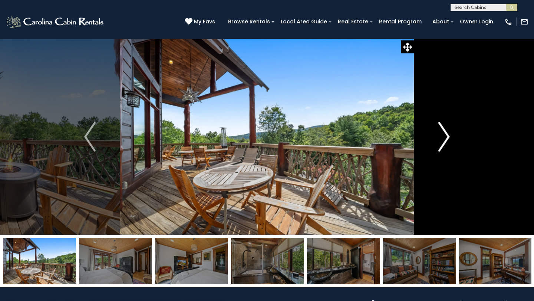
click at [445, 132] on img "Next" at bounding box center [443, 137] width 11 height 30
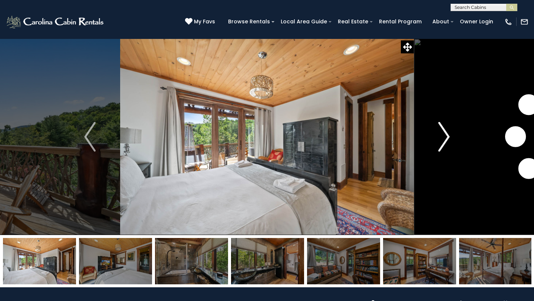
click at [445, 132] on img "Next" at bounding box center [443, 137] width 11 height 30
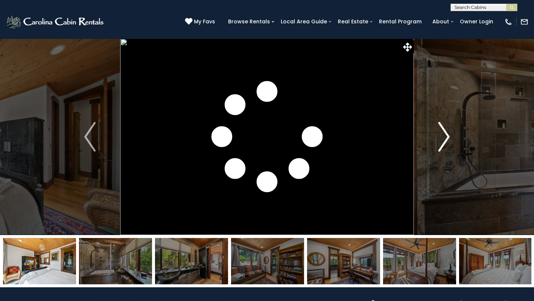
click at [445, 132] on img "Next" at bounding box center [443, 137] width 11 height 30
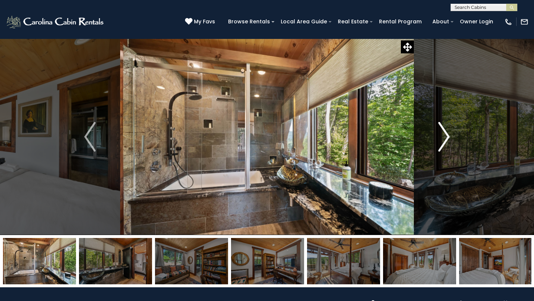
click at [445, 132] on img "Next" at bounding box center [443, 137] width 11 height 30
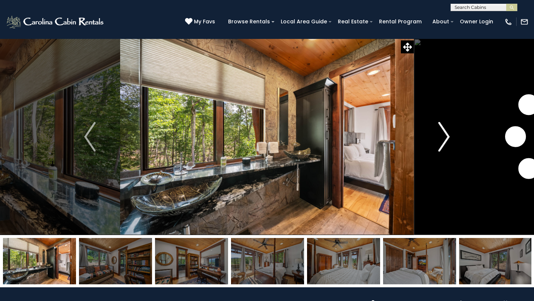
click at [445, 132] on img "Next" at bounding box center [443, 137] width 11 height 30
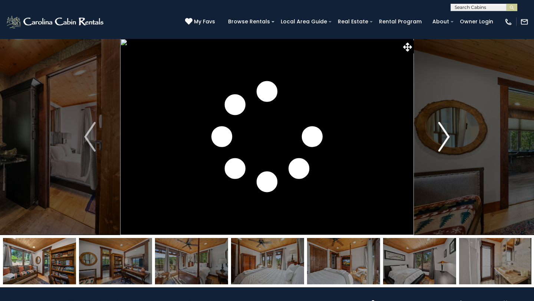
click at [445, 132] on img "Next" at bounding box center [443, 137] width 11 height 30
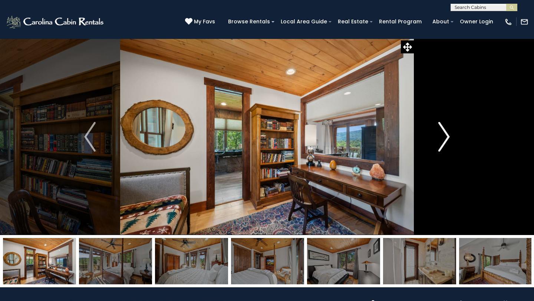
click at [445, 132] on img "Next" at bounding box center [443, 137] width 11 height 30
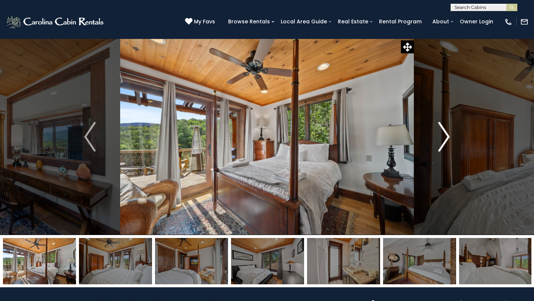
click at [445, 132] on img "Next" at bounding box center [443, 137] width 11 height 30
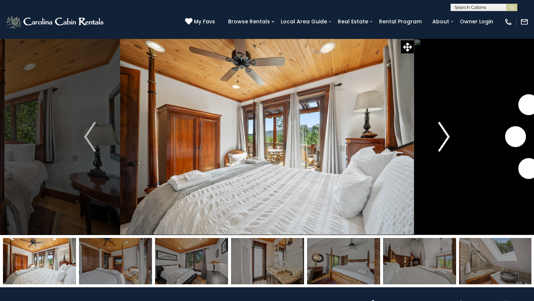
click at [445, 132] on img "Next" at bounding box center [443, 137] width 11 height 30
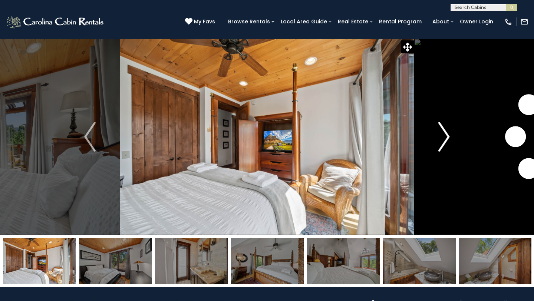
click at [445, 132] on img "Next" at bounding box center [443, 137] width 11 height 30
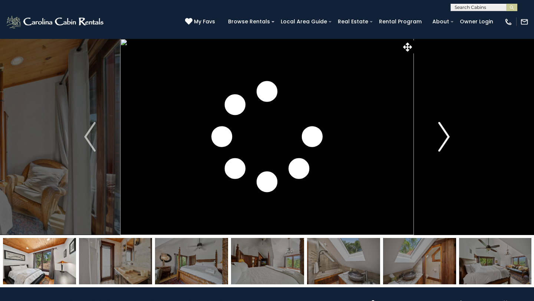
click at [445, 132] on img "Next" at bounding box center [443, 137] width 11 height 30
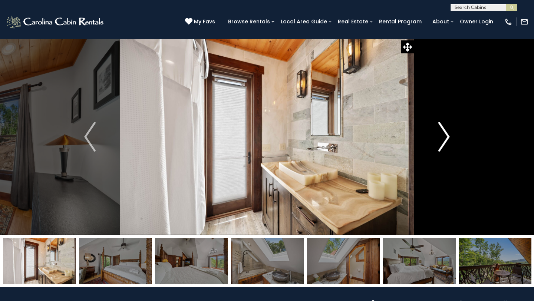
click at [445, 132] on img "Next" at bounding box center [443, 137] width 11 height 30
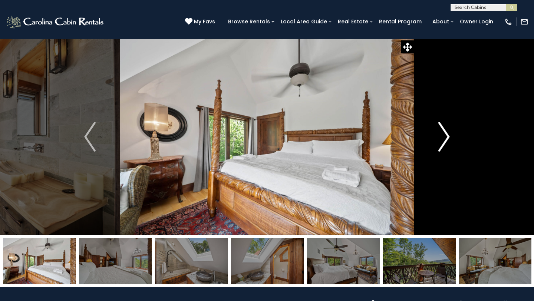
click at [445, 132] on img "Next" at bounding box center [443, 137] width 11 height 30
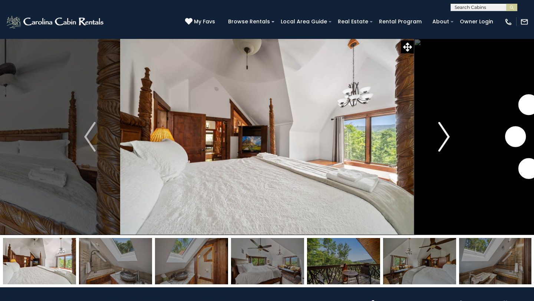
click at [445, 132] on img "Next" at bounding box center [443, 137] width 11 height 30
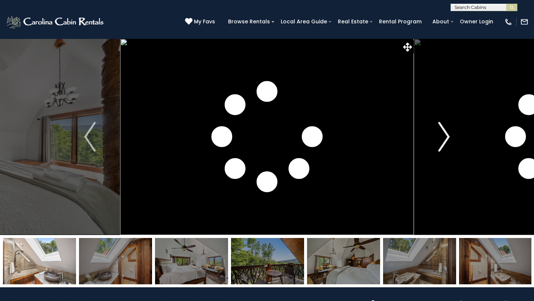
click at [445, 132] on img "Next" at bounding box center [443, 137] width 11 height 30
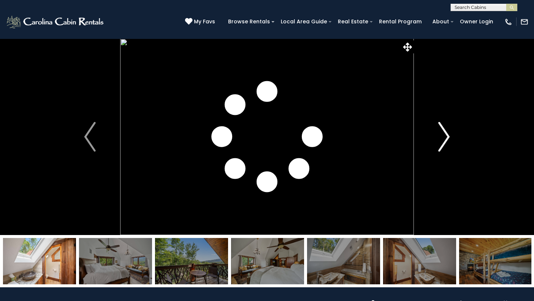
click at [445, 132] on img "Next" at bounding box center [443, 137] width 11 height 30
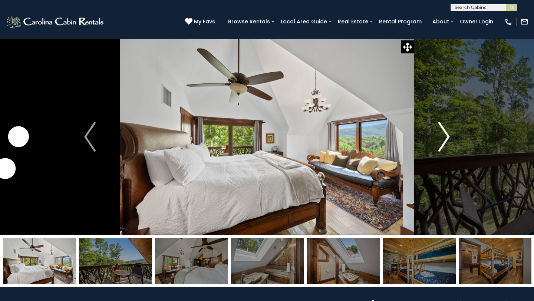
click at [445, 132] on img "Next" at bounding box center [443, 137] width 11 height 30
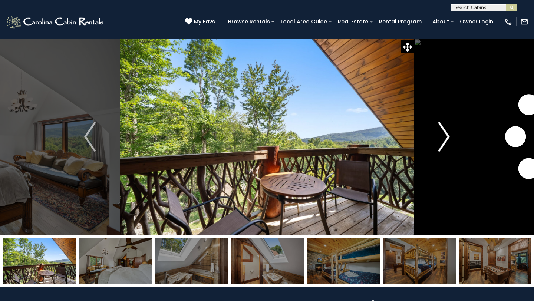
click at [445, 132] on img "Next" at bounding box center [443, 137] width 11 height 30
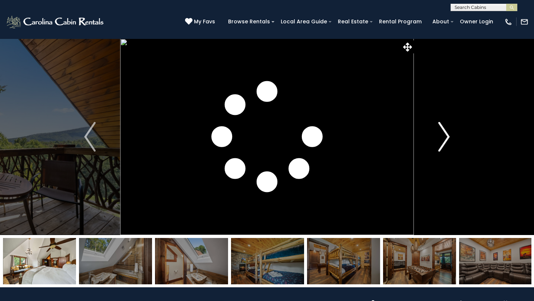
click at [445, 132] on img "Next" at bounding box center [443, 137] width 11 height 30
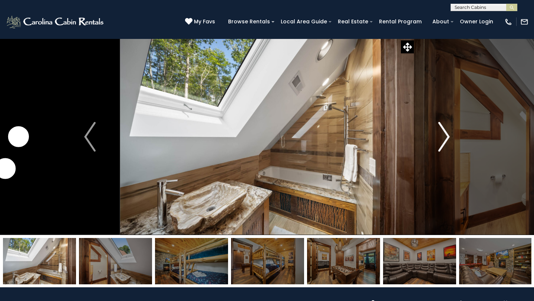
click at [445, 132] on img "Next" at bounding box center [443, 137] width 11 height 30
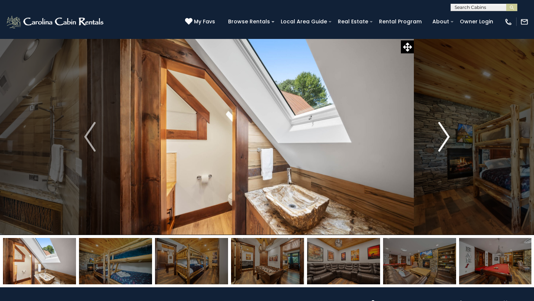
click at [445, 132] on img "Next" at bounding box center [443, 137] width 11 height 30
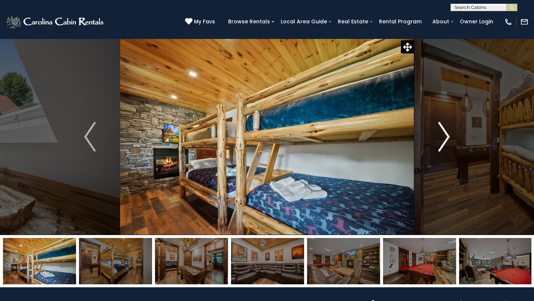
click at [445, 132] on img "Next" at bounding box center [443, 137] width 11 height 30
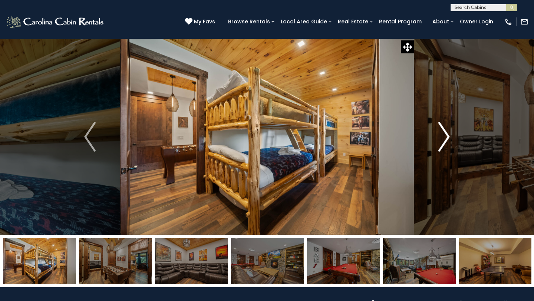
click at [445, 132] on img "Next" at bounding box center [443, 137] width 11 height 30
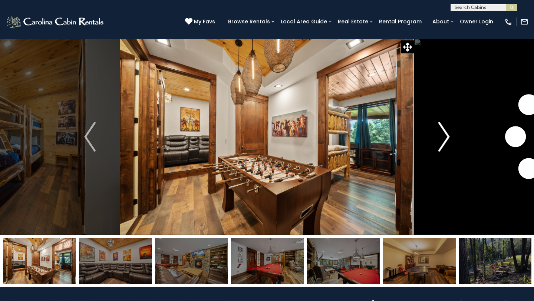
click at [445, 132] on img "Next" at bounding box center [443, 137] width 11 height 30
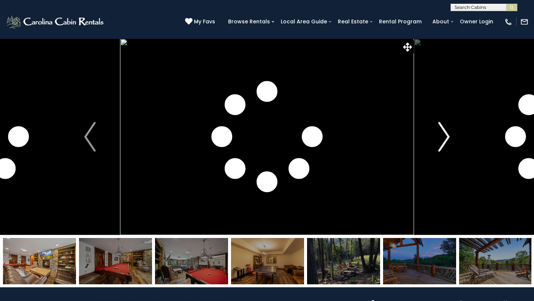
click at [445, 132] on img "Next" at bounding box center [443, 137] width 11 height 30
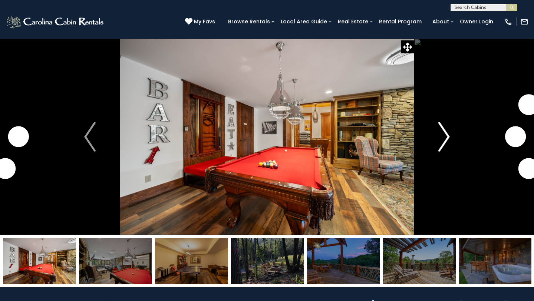
click at [445, 132] on img "Next" at bounding box center [443, 137] width 11 height 30
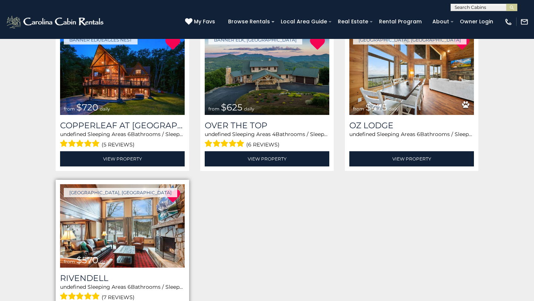
scroll to position [156, 0]
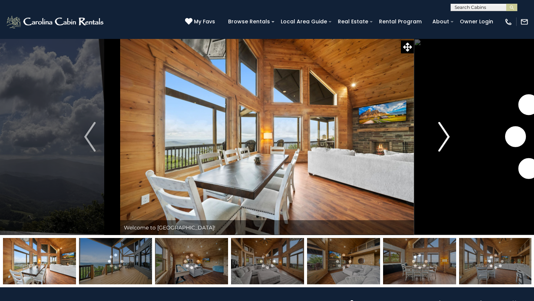
click at [440, 133] on img "Next" at bounding box center [443, 137] width 11 height 30
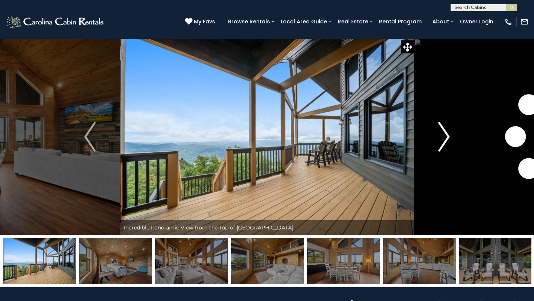
click at [440, 133] on img "Next" at bounding box center [443, 137] width 11 height 30
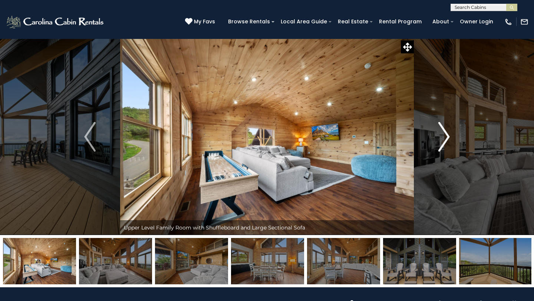
click at [440, 133] on img "Next" at bounding box center [443, 137] width 11 height 30
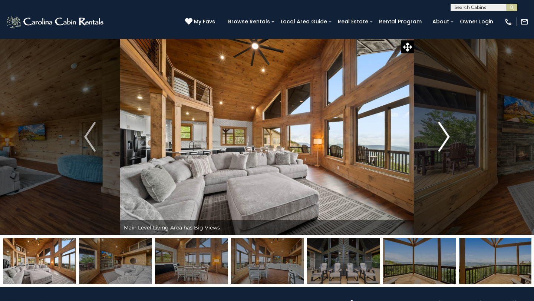
click at [440, 133] on img "Next" at bounding box center [443, 137] width 11 height 30
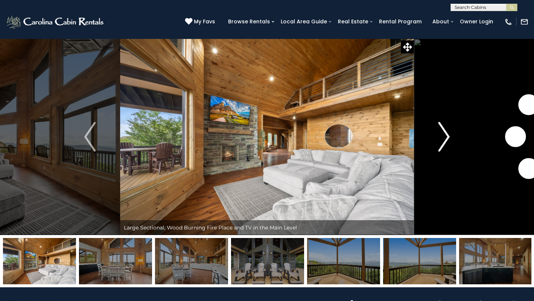
click at [440, 133] on img "Next" at bounding box center [443, 137] width 11 height 30
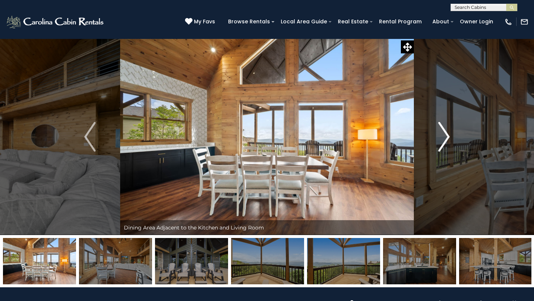
click at [440, 133] on img "Next" at bounding box center [443, 137] width 11 height 30
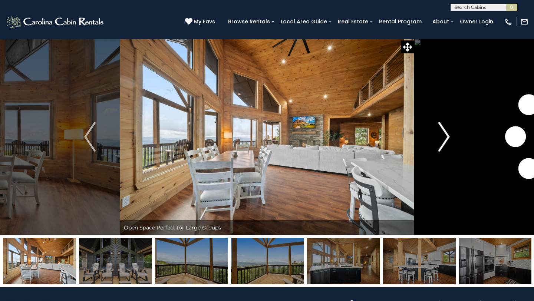
click at [440, 133] on img "Next" at bounding box center [443, 137] width 11 height 30
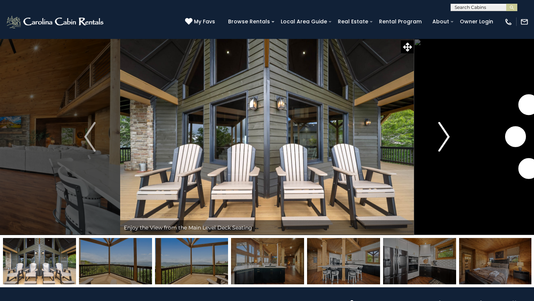
click at [440, 133] on img "Next" at bounding box center [443, 137] width 11 height 30
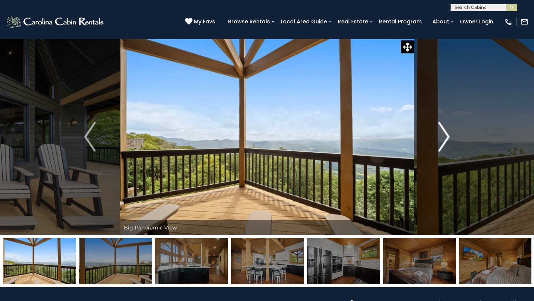
click at [440, 133] on img "Next" at bounding box center [443, 137] width 11 height 30
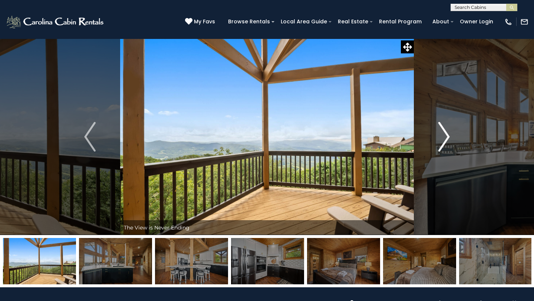
click at [440, 133] on img "Next" at bounding box center [443, 137] width 11 height 30
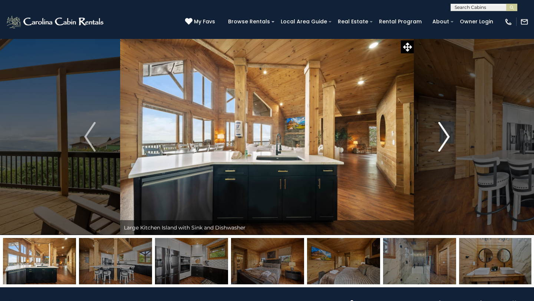
click at [440, 133] on img "Next" at bounding box center [443, 137] width 11 height 30
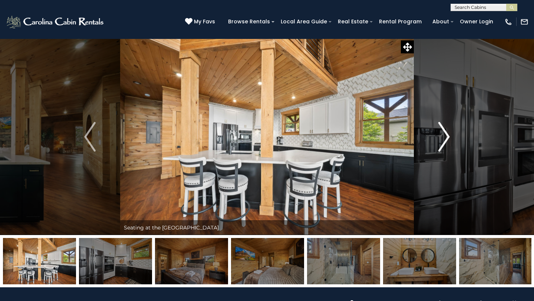
click at [440, 133] on img "Next" at bounding box center [443, 137] width 11 height 30
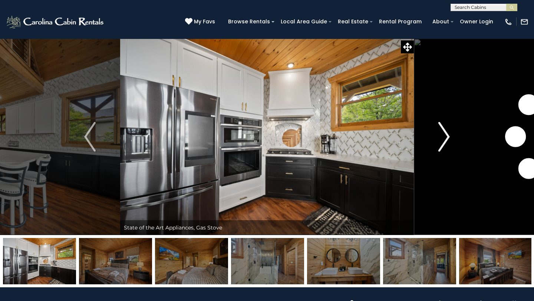
click at [440, 133] on img "Next" at bounding box center [443, 137] width 11 height 30
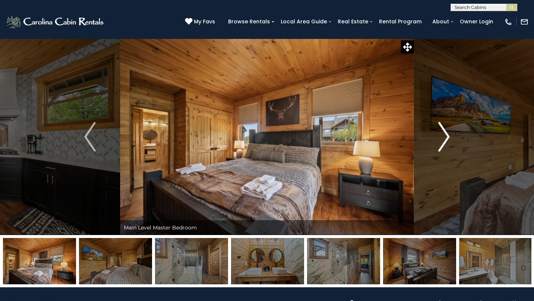
click at [445, 125] on img "Next" at bounding box center [443, 137] width 11 height 30
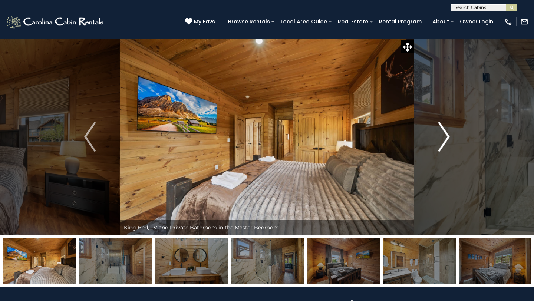
click at [445, 125] on img "Next" at bounding box center [443, 137] width 11 height 30
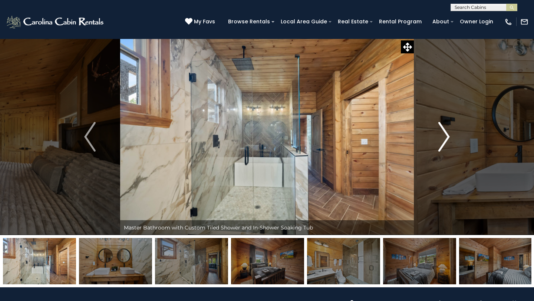
click at [445, 125] on img "Next" at bounding box center [443, 137] width 11 height 30
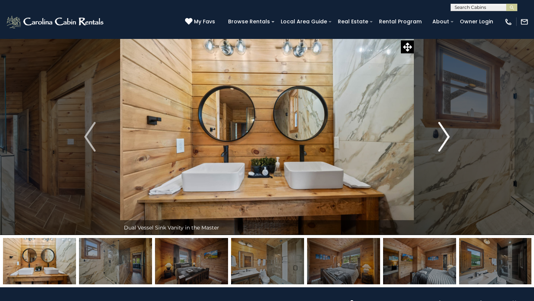
click at [445, 125] on img "Next" at bounding box center [443, 137] width 11 height 30
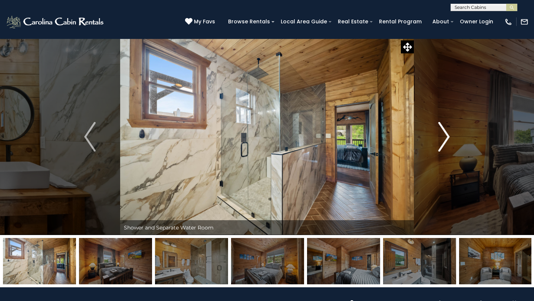
click at [445, 125] on img "Next" at bounding box center [443, 137] width 11 height 30
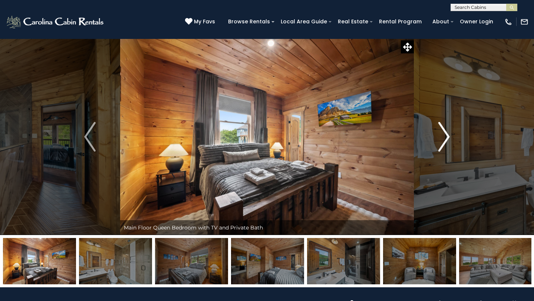
click at [445, 125] on img "Next" at bounding box center [443, 137] width 11 height 30
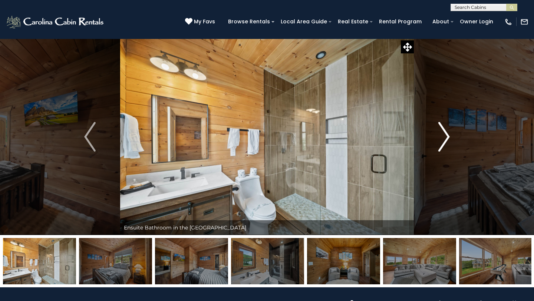
click at [445, 125] on img "Next" at bounding box center [443, 137] width 11 height 30
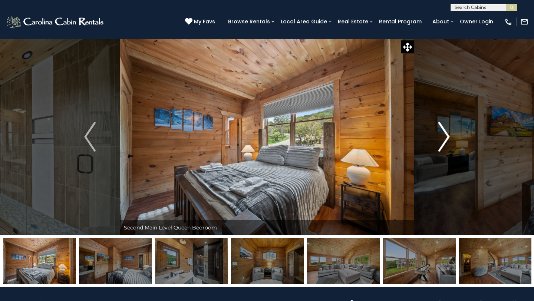
click at [445, 125] on img "Next" at bounding box center [443, 137] width 11 height 30
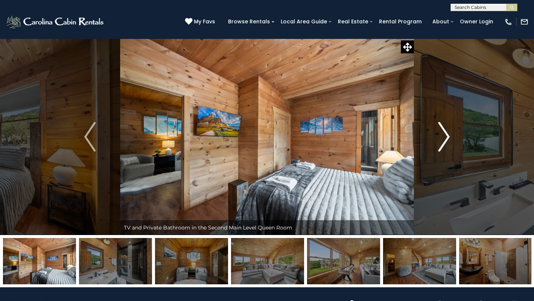
click at [445, 125] on img "Next" at bounding box center [443, 137] width 11 height 30
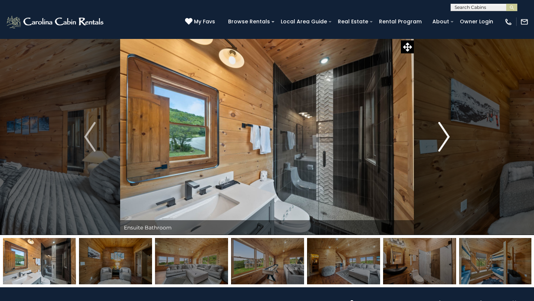
click at [445, 125] on img "Next" at bounding box center [443, 137] width 11 height 30
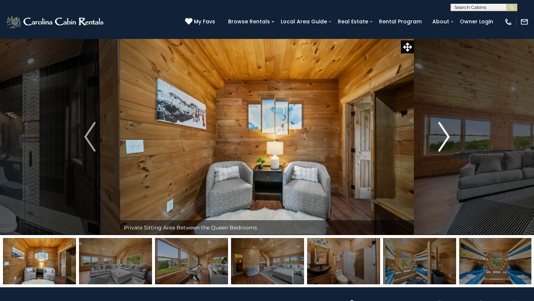
click at [445, 125] on img "Next" at bounding box center [443, 137] width 11 height 30
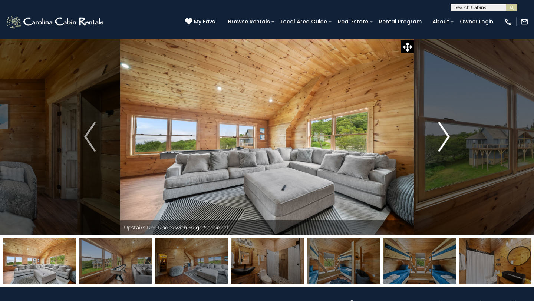
click at [445, 125] on img "Next" at bounding box center [443, 137] width 11 height 30
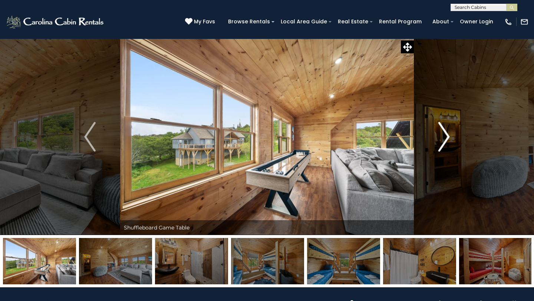
click at [445, 125] on img "Next" at bounding box center [443, 137] width 11 height 30
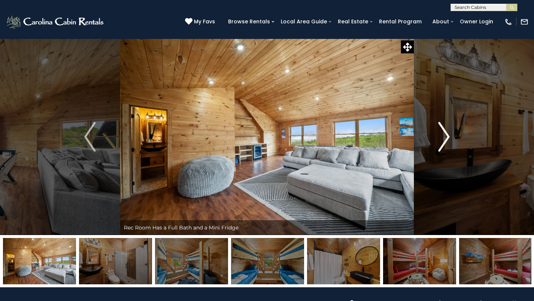
click at [445, 125] on img "Next" at bounding box center [443, 137] width 11 height 30
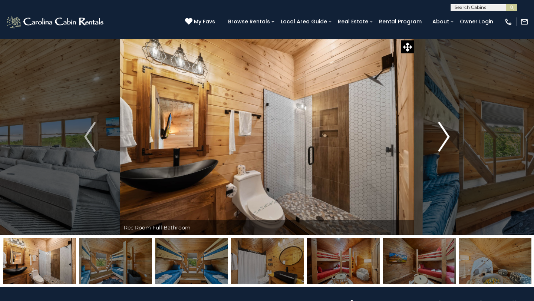
click at [445, 125] on img "Next" at bounding box center [443, 137] width 11 height 30
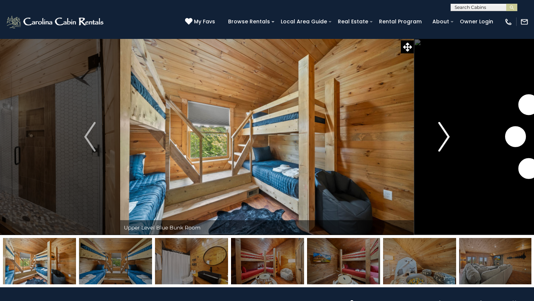
click at [445, 125] on img "Next" at bounding box center [443, 137] width 11 height 30
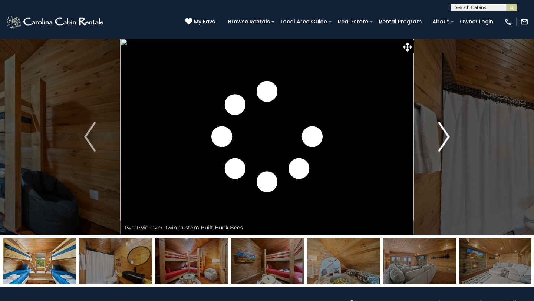
click at [445, 125] on img "Next" at bounding box center [443, 137] width 11 height 30
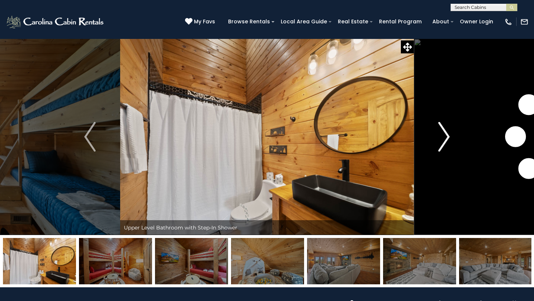
click at [445, 125] on img "Next" at bounding box center [443, 137] width 11 height 30
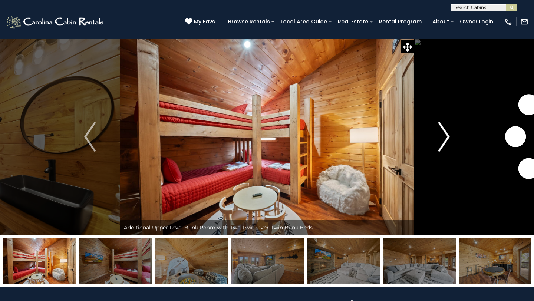
click at [445, 125] on img "Next" at bounding box center [443, 137] width 11 height 30
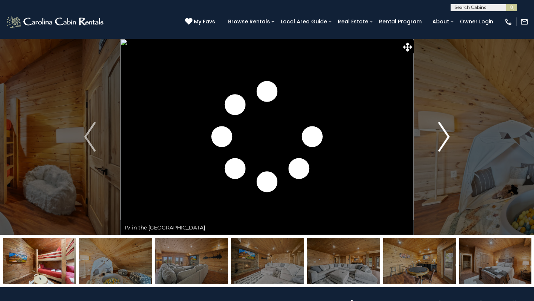
click at [445, 125] on img "Next" at bounding box center [443, 137] width 11 height 30
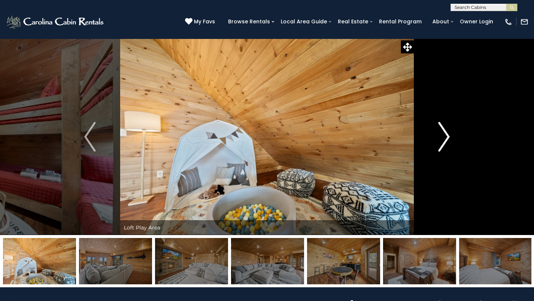
click at [445, 125] on img "Next" at bounding box center [443, 137] width 11 height 30
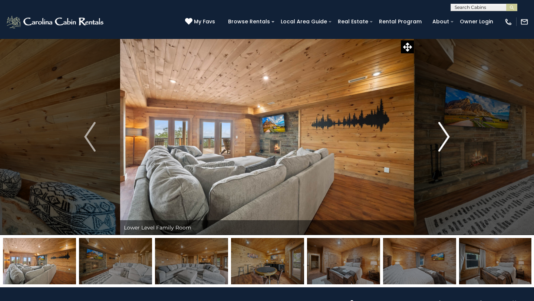
click at [445, 125] on img "Next" at bounding box center [443, 137] width 11 height 30
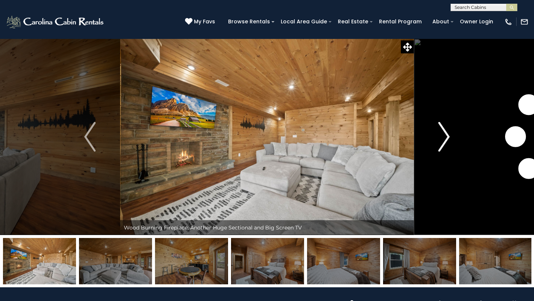
click at [445, 125] on img "Next" at bounding box center [443, 137] width 11 height 30
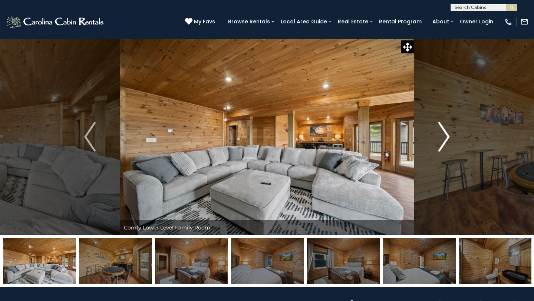
click at [445, 125] on img "Next" at bounding box center [443, 137] width 11 height 30
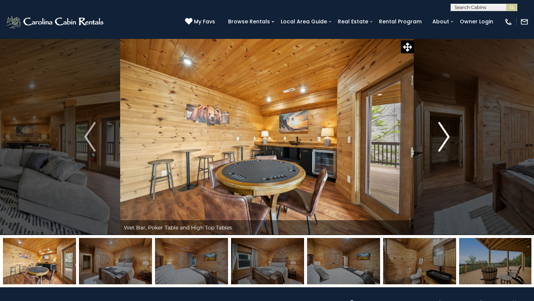
click at [445, 125] on img "Next" at bounding box center [443, 137] width 11 height 30
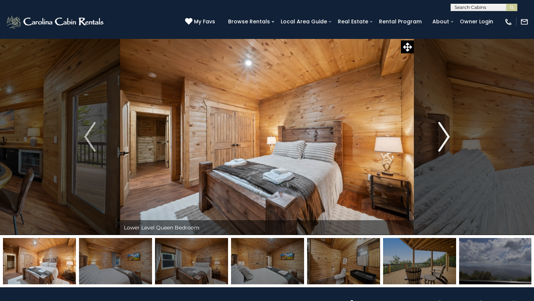
click at [445, 125] on img "Next" at bounding box center [443, 137] width 11 height 30
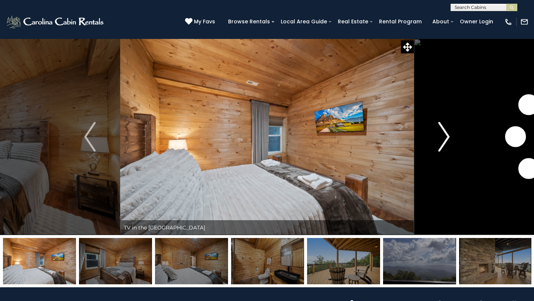
click at [445, 125] on img "Next" at bounding box center [443, 137] width 11 height 30
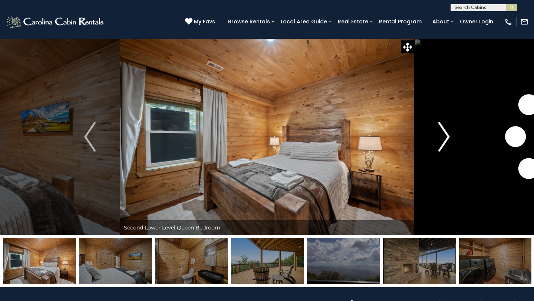
click at [445, 125] on img "Next" at bounding box center [443, 137] width 11 height 30
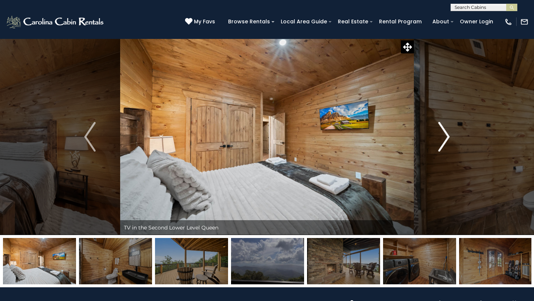
click at [445, 125] on img "Next" at bounding box center [443, 137] width 11 height 30
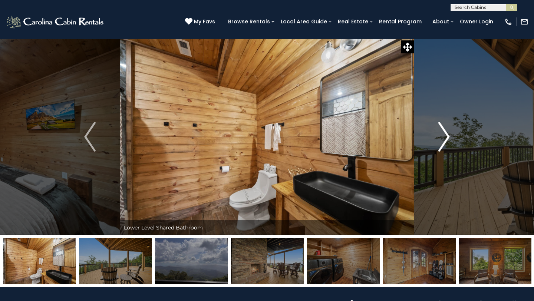
click at [445, 125] on img "Next" at bounding box center [443, 137] width 11 height 30
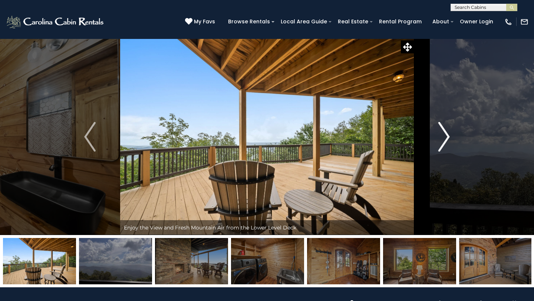
click at [445, 125] on img "Next" at bounding box center [443, 137] width 11 height 30
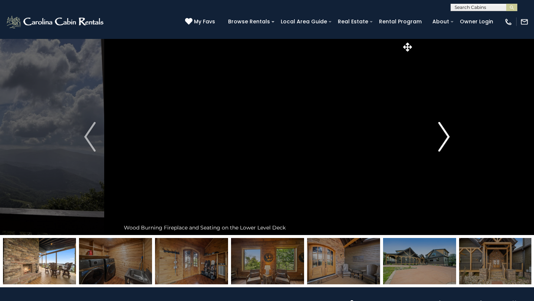
click at [445, 125] on img "Next" at bounding box center [443, 137] width 11 height 30
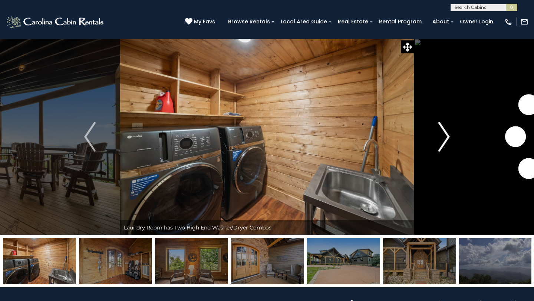
click at [445, 125] on img "Next" at bounding box center [443, 137] width 11 height 30
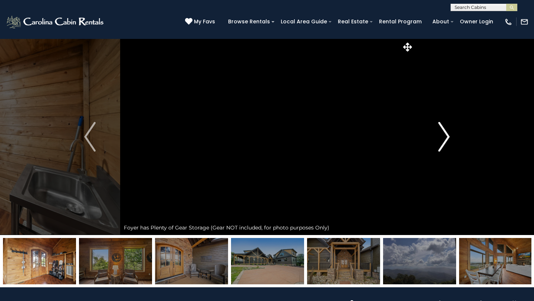
click at [445, 125] on img "Next" at bounding box center [443, 137] width 11 height 30
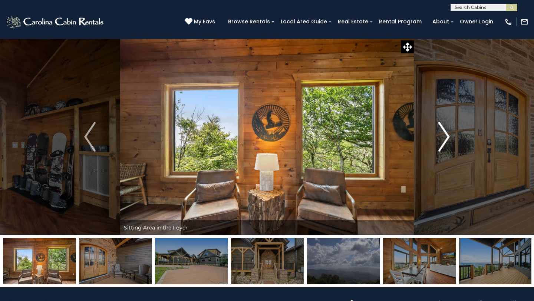
click at [445, 125] on img "Next" at bounding box center [443, 137] width 11 height 30
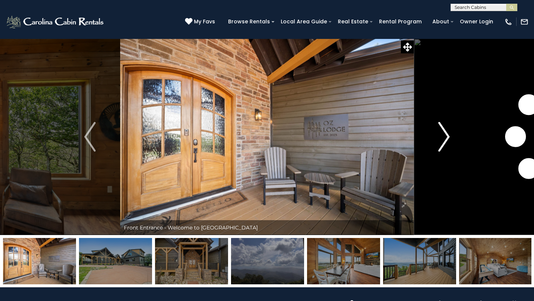
click at [445, 125] on img "Next" at bounding box center [443, 137] width 11 height 30
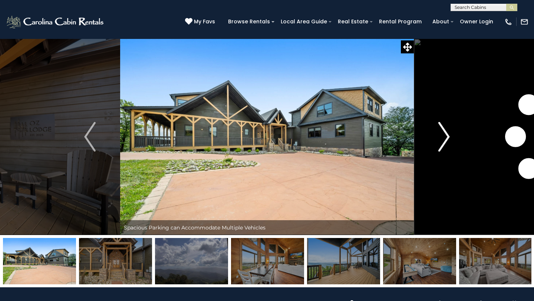
click at [445, 125] on img "Next" at bounding box center [443, 137] width 11 height 30
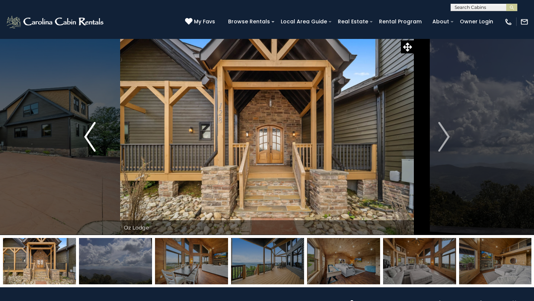
click at [82, 138] on button "Previous" at bounding box center [90, 137] width 60 height 196
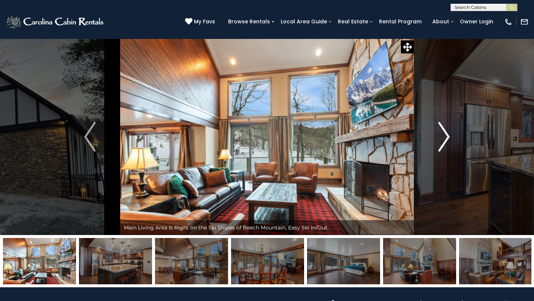
click at [439, 145] on img "Next" at bounding box center [443, 137] width 11 height 30
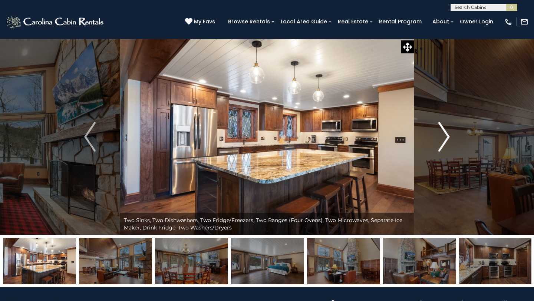
click at [439, 145] on img "Next" at bounding box center [443, 137] width 11 height 30
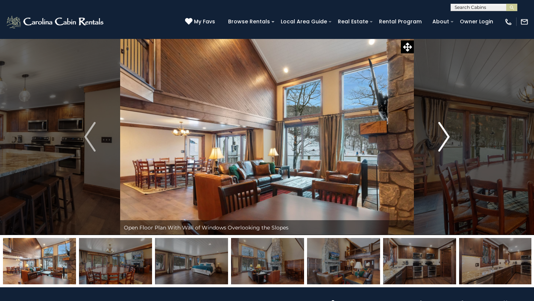
click at [439, 145] on img "Next" at bounding box center [443, 137] width 11 height 30
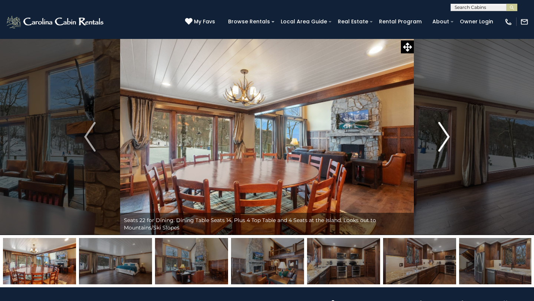
click at [439, 145] on img "Next" at bounding box center [443, 137] width 11 height 30
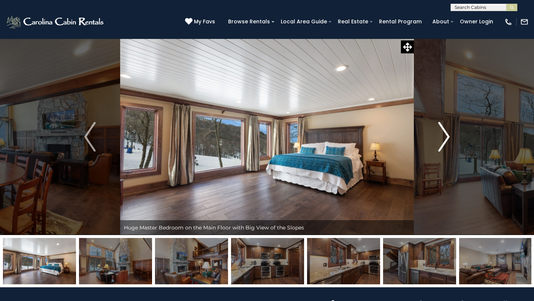
click at [439, 145] on img "Next" at bounding box center [443, 137] width 11 height 30
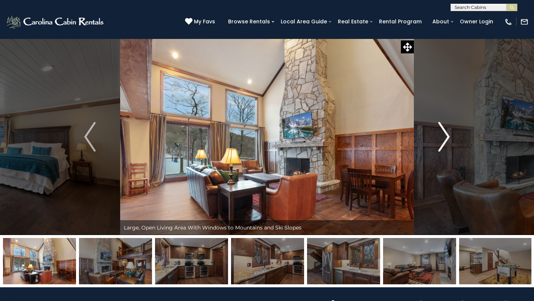
click at [439, 145] on img "Next" at bounding box center [443, 137] width 11 height 30
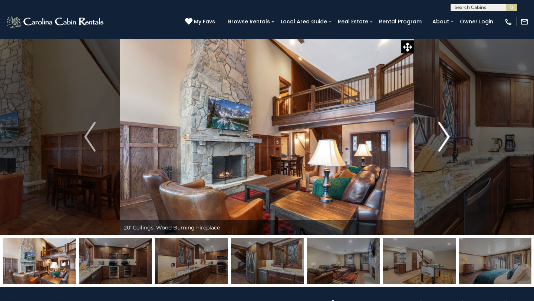
click at [439, 145] on img "Next" at bounding box center [443, 137] width 11 height 30
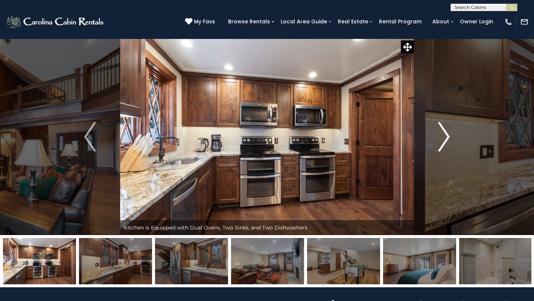
click at [439, 145] on img "Next" at bounding box center [443, 137] width 11 height 30
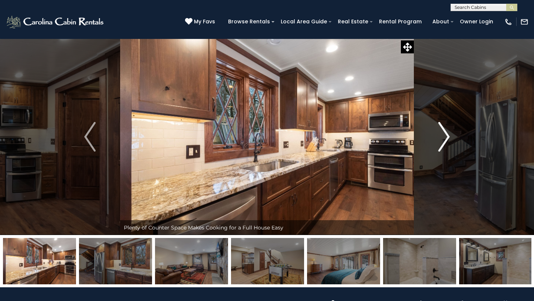
click at [439, 145] on img "Next" at bounding box center [443, 137] width 11 height 30
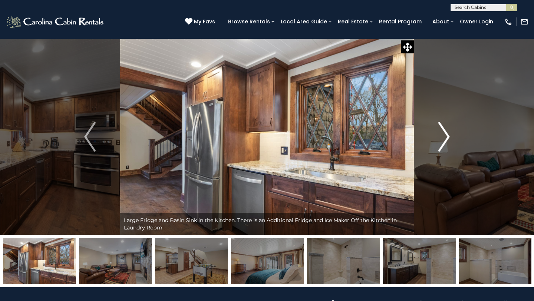
click at [439, 145] on img "Next" at bounding box center [443, 137] width 11 height 30
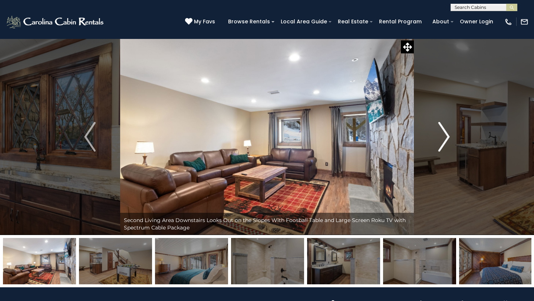
click at [439, 145] on img "Next" at bounding box center [443, 137] width 11 height 30
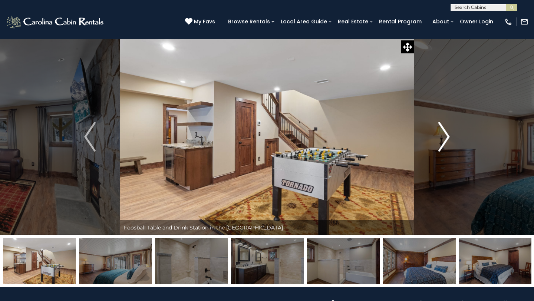
click at [439, 145] on img "Next" at bounding box center [443, 137] width 11 height 30
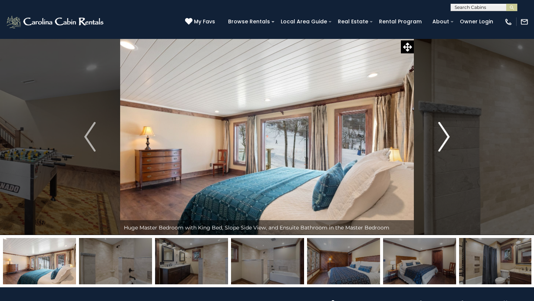
click at [439, 145] on img "Next" at bounding box center [443, 137] width 11 height 30
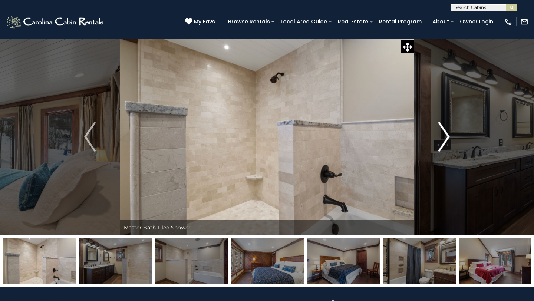
click at [439, 145] on img "Next" at bounding box center [443, 137] width 11 height 30
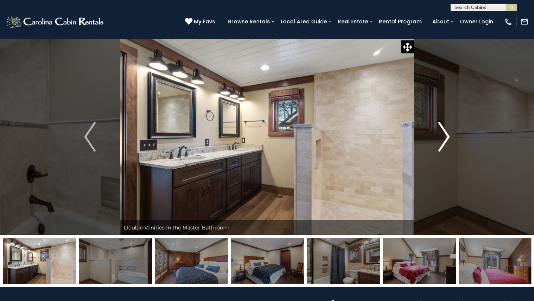
click at [439, 145] on img "Next" at bounding box center [443, 137] width 11 height 30
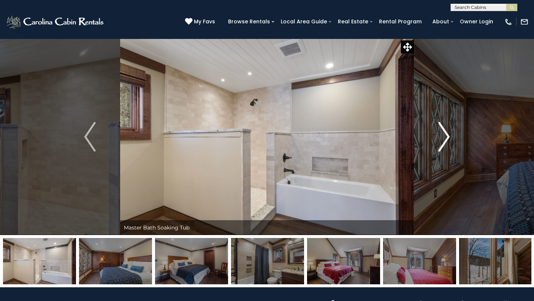
click at [439, 145] on img "Next" at bounding box center [443, 137] width 11 height 30
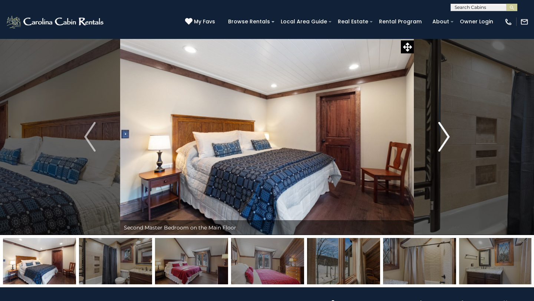
click at [439, 145] on img "Next" at bounding box center [443, 137] width 11 height 30
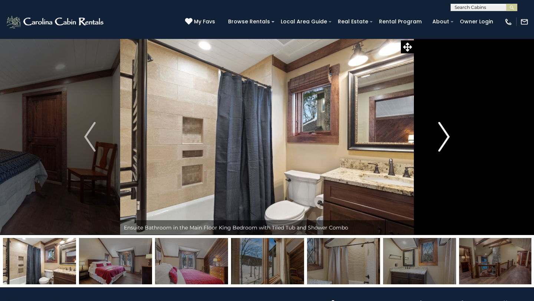
click at [439, 145] on img "Next" at bounding box center [443, 137] width 11 height 30
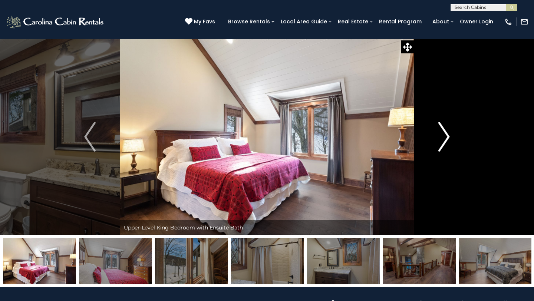
click at [439, 145] on img "Next" at bounding box center [443, 137] width 11 height 30
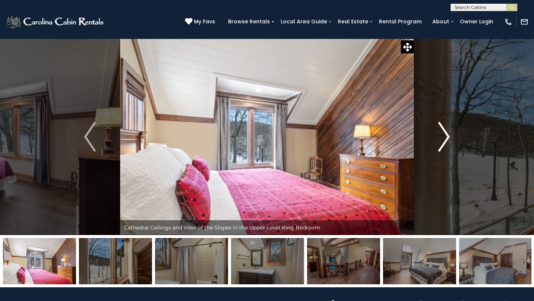
click at [439, 145] on img "Next" at bounding box center [443, 137] width 11 height 30
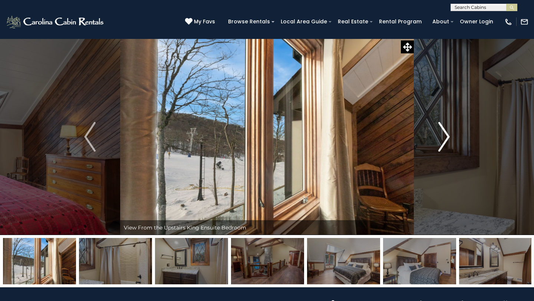
click at [439, 145] on img "Next" at bounding box center [443, 137] width 11 height 30
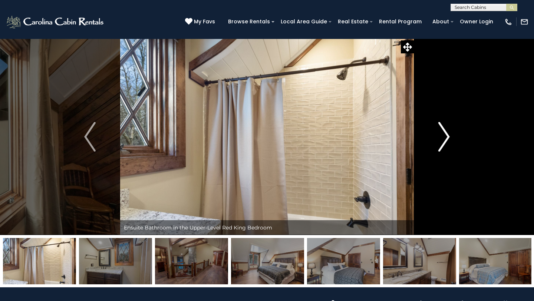
click at [439, 145] on img "Next" at bounding box center [443, 137] width 11 height 30
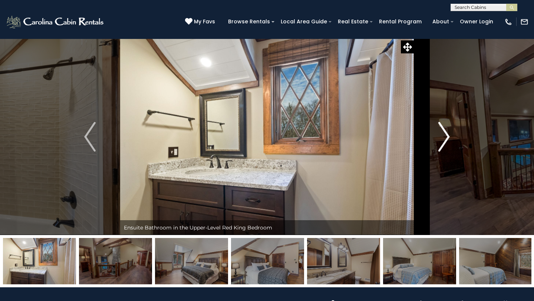
click at [439, 145] on img "Next" at bounding box center [443, 137] width 11 height 30
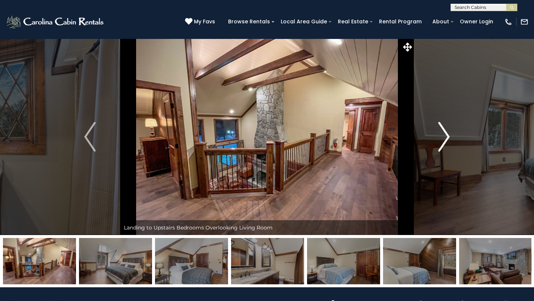
click at [439, 145] on img "Next" at bounding box center [443, 137] width 11 height 30
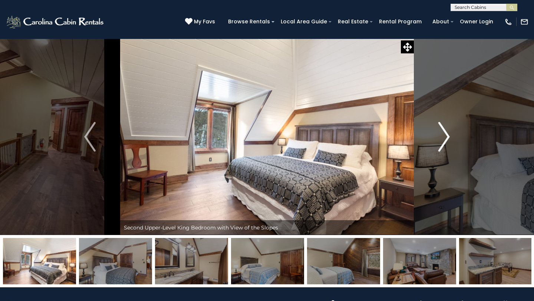
click at [439, 145] on img "Next" at bounding box center [443, 137] width 11 height 30
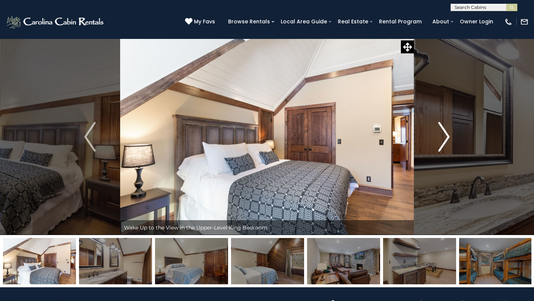
click at [439, 145] on img "Next" at bounding box center [443, 137] width 11 height 30
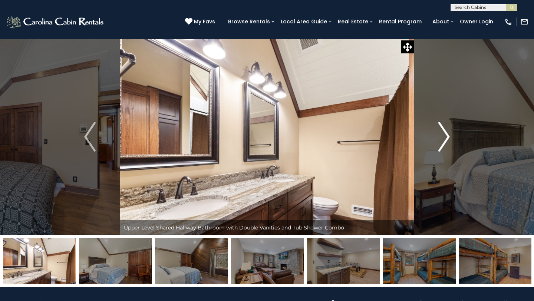
click at [439, 145] on img "Next" at bounding box center [443, 137] width 11 height 30
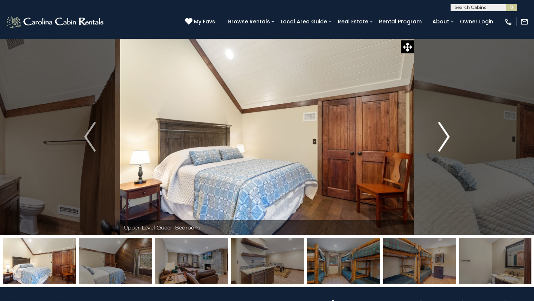
click at [439, 145] on img "Next" at bounding box center [443, 137] width 11 height 30
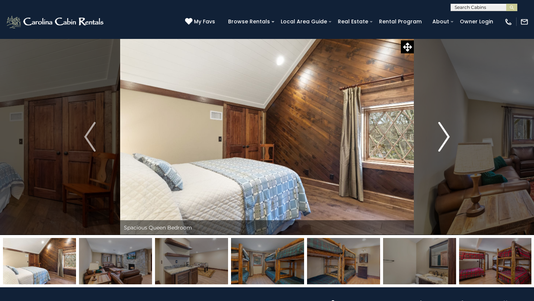
click at [439, 145] on img "Next" at bounding box center [443, 137] width 11 height 30
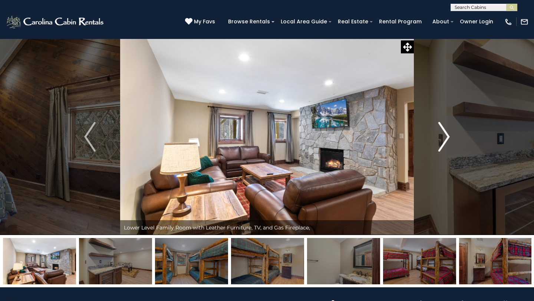
click at [439, 145] on img "Next" at bounding box center [443, 137] width 11 height 30
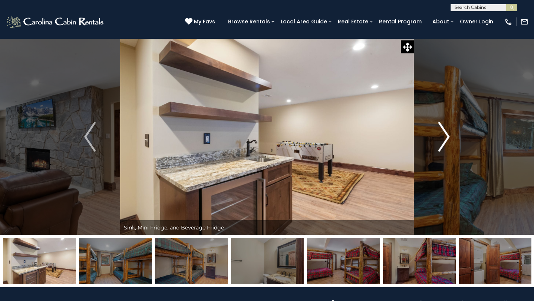
click at [439, 145] on img "Next" at bounding box center [443, 137] width 11 height 30
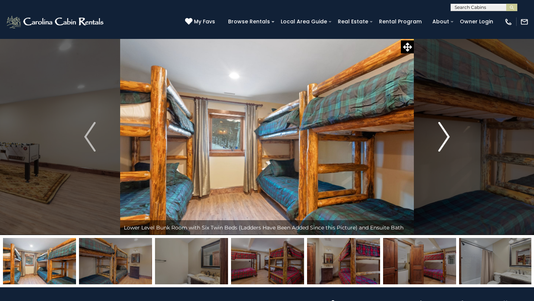
click at [439, 145] on img "Next" at bounding box center [443, 137] width 11 height 30
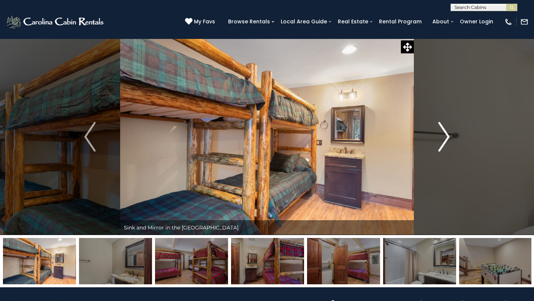
click at [439, 145] on img "Next" at bounding box center [443, 137] width 11 height 30
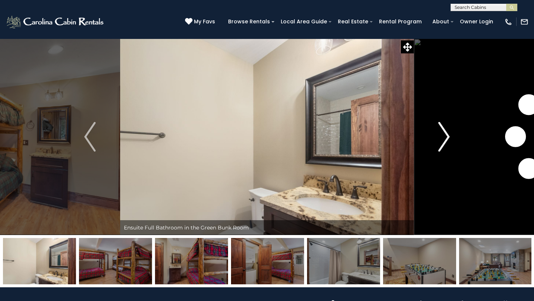
click at [439, 145] on img "Next" at bounding box center [443, 137] width 11 height 30
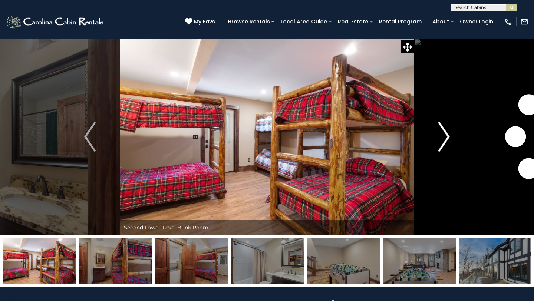
click at [439, 145] on img "Next" at bounding box center [443, 137] width 11 height 30
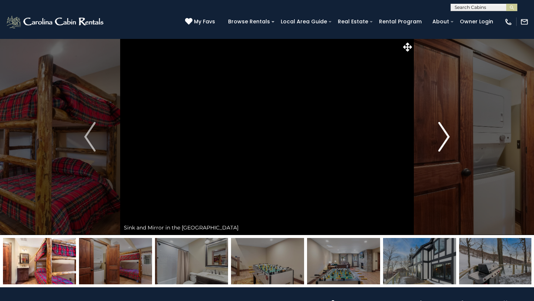
click at [439, 145] on img "Next" at bounding box center [443, 137] width 11 height 30
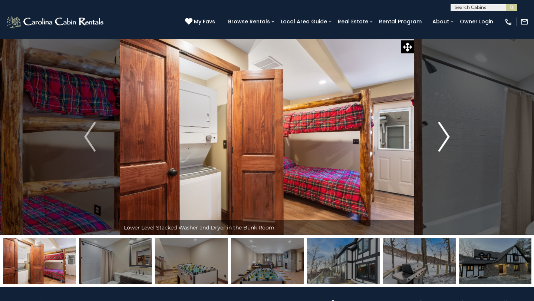
click at [439, 145] on img "Next" at bounding box center [443, 137] width 11 height 30
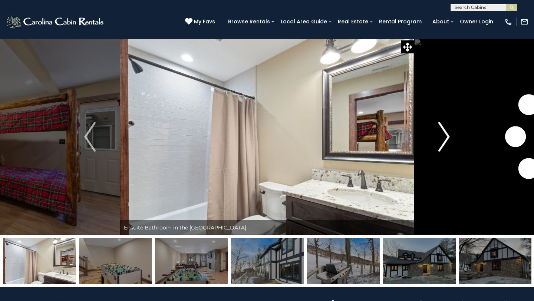
click at [439, 145] on img "Next" at bounding box center [443, 137] width 11 height 30
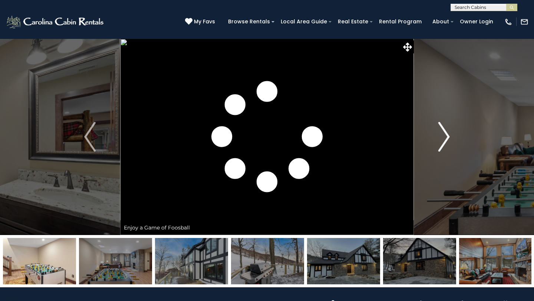
click at [439, 145] on img "Next" at bounding box center [443, 137] width 11 height 30
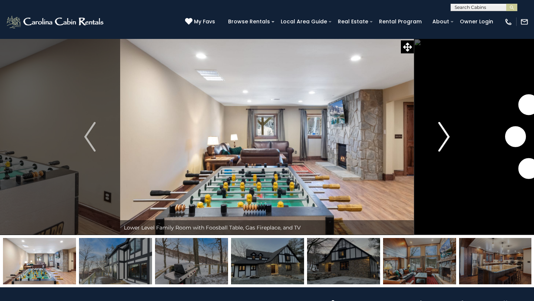
click at [439, 145] on img "Next" at bounding box center [443, 137] width 11 height 30
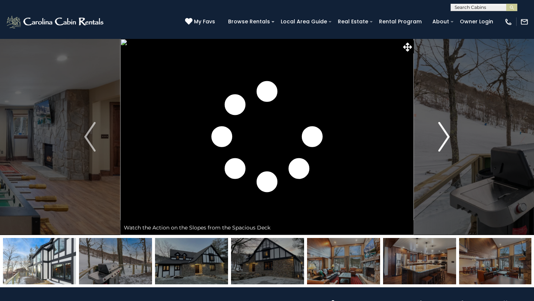
click at [439, 145] on img "Next" at bounding box center [443, 137] width 11 height 30
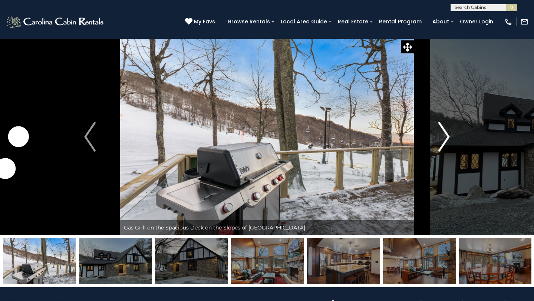
click at [439, 145] on img "Next" at bounding box center [443, 137] width 11 height 30
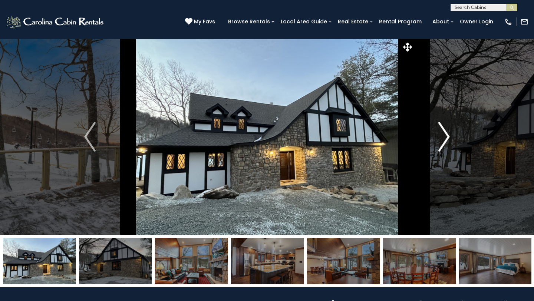
click at [439, 145] on img "Next" at bounding box center [443, 137] width 11 height 30
